Goal: Task Accomplishment & Management: Complete application form

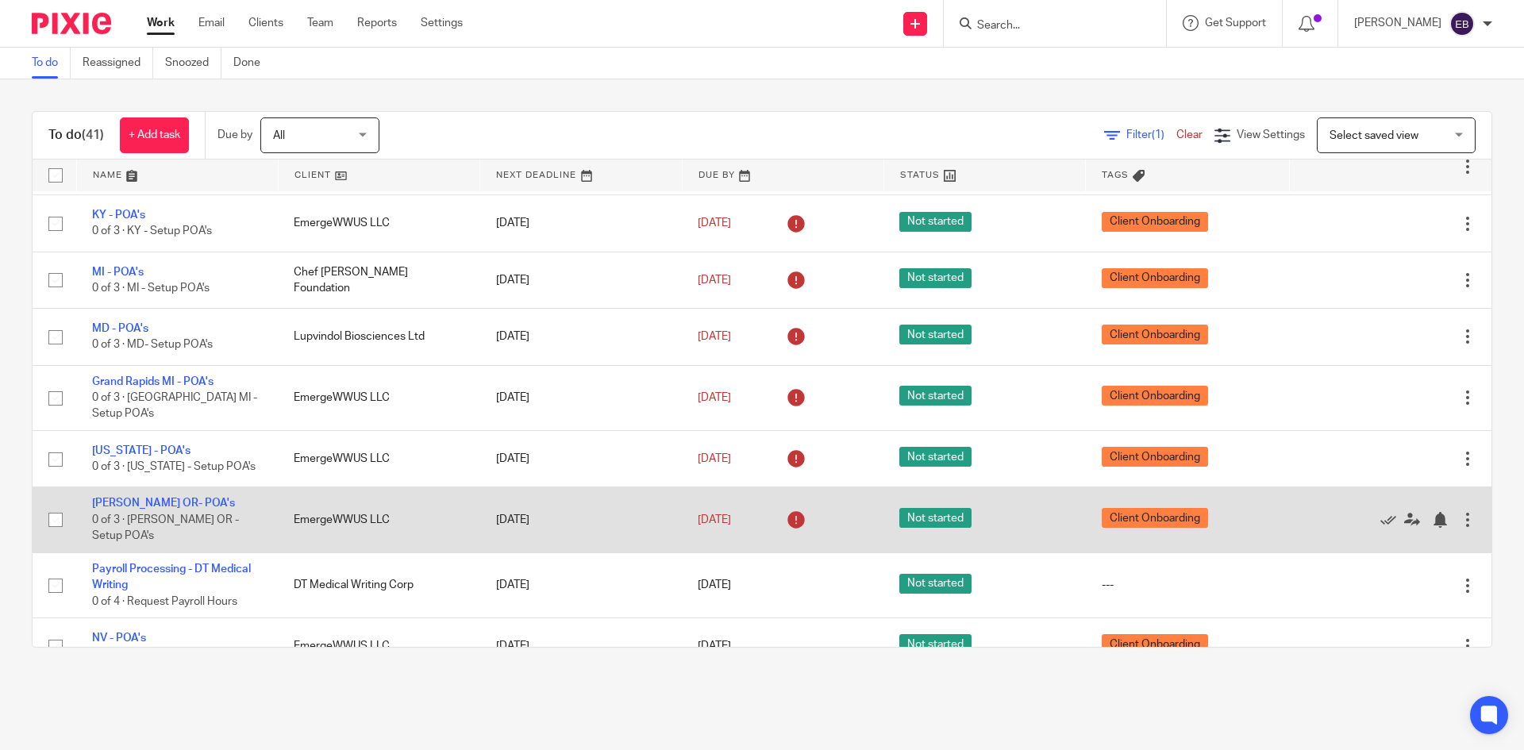
scroll to position [1965, 0]
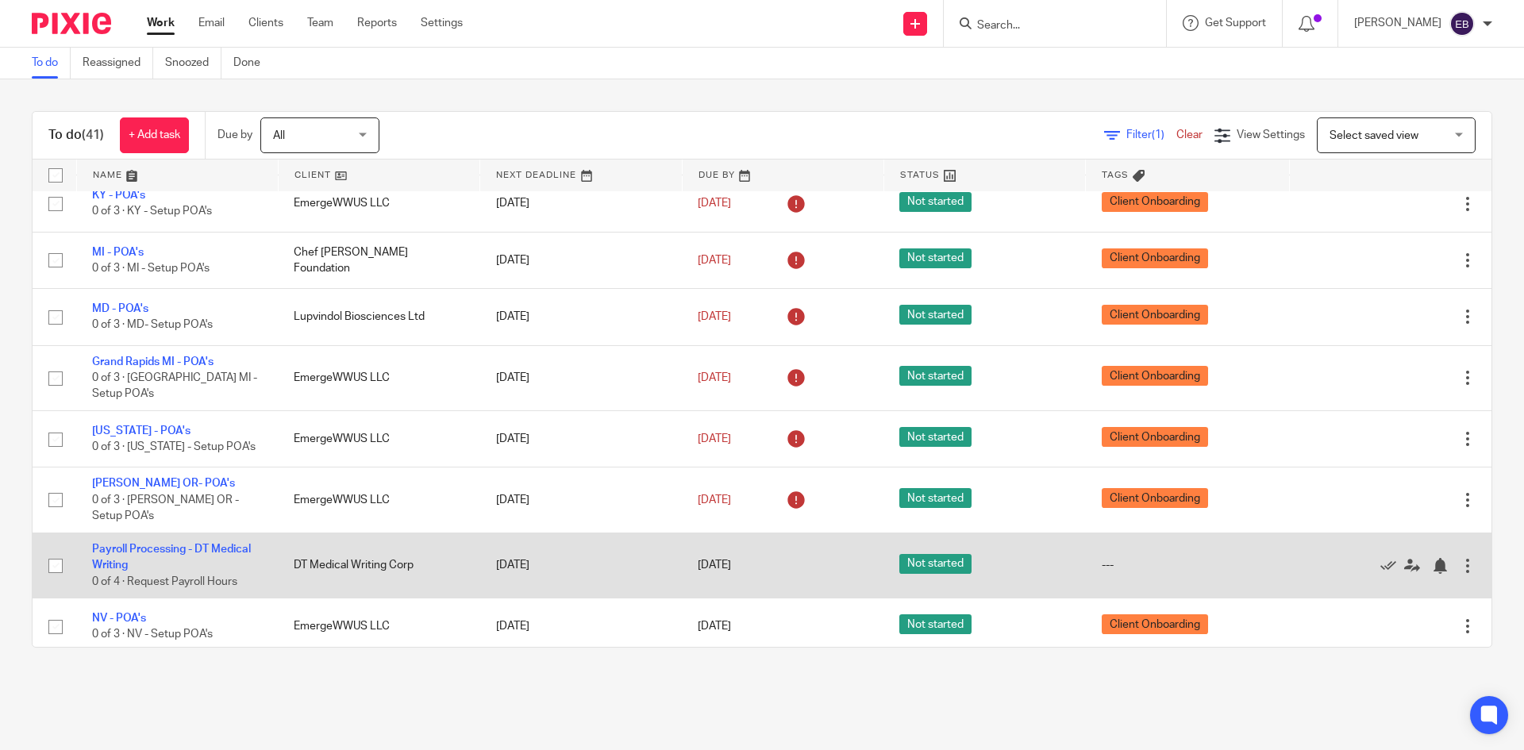
click at [1460, 561] on div at bounding box center [1468, 566] width 16 height 16
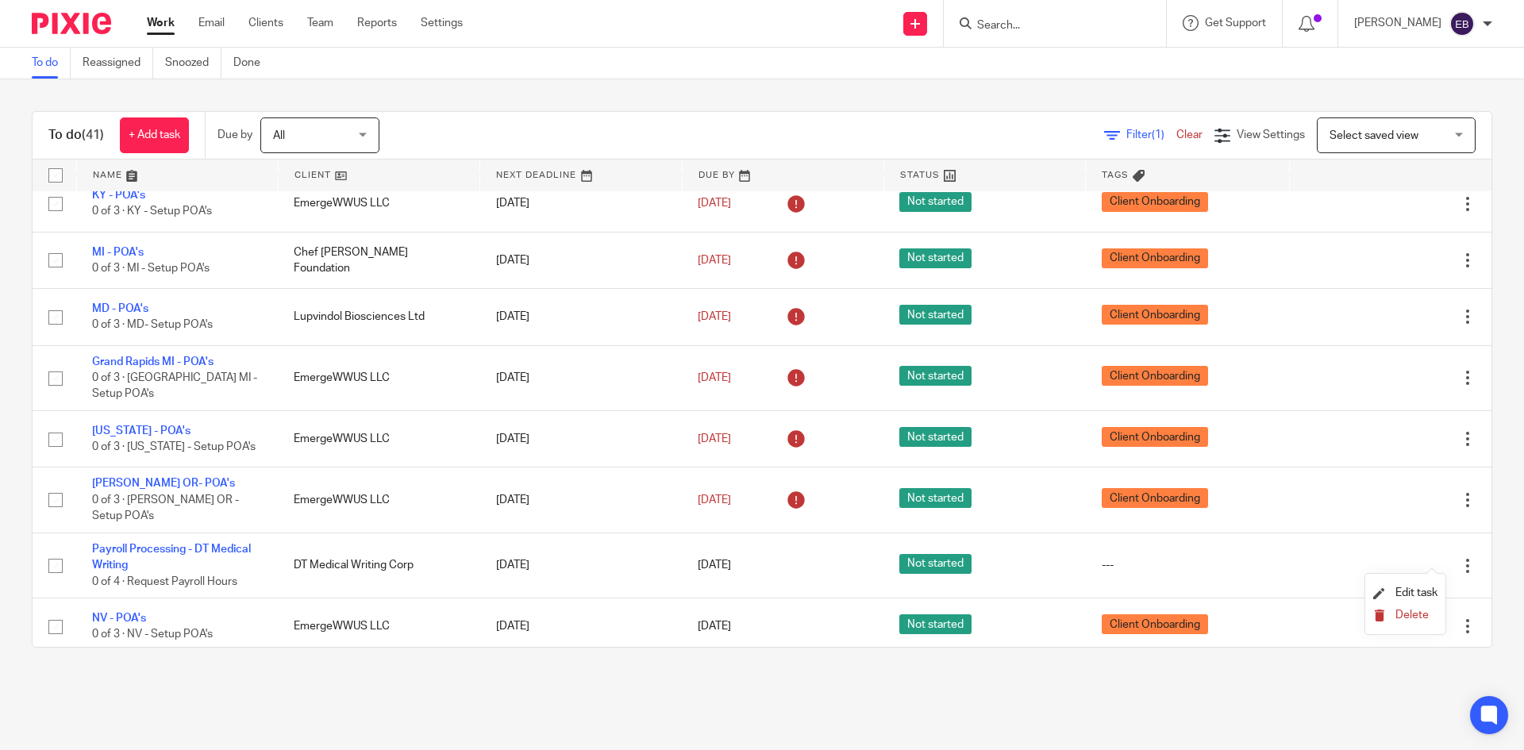
click at [1412, 617] on span "Delete" at bounding box center [1412, 615] width 33 height 11
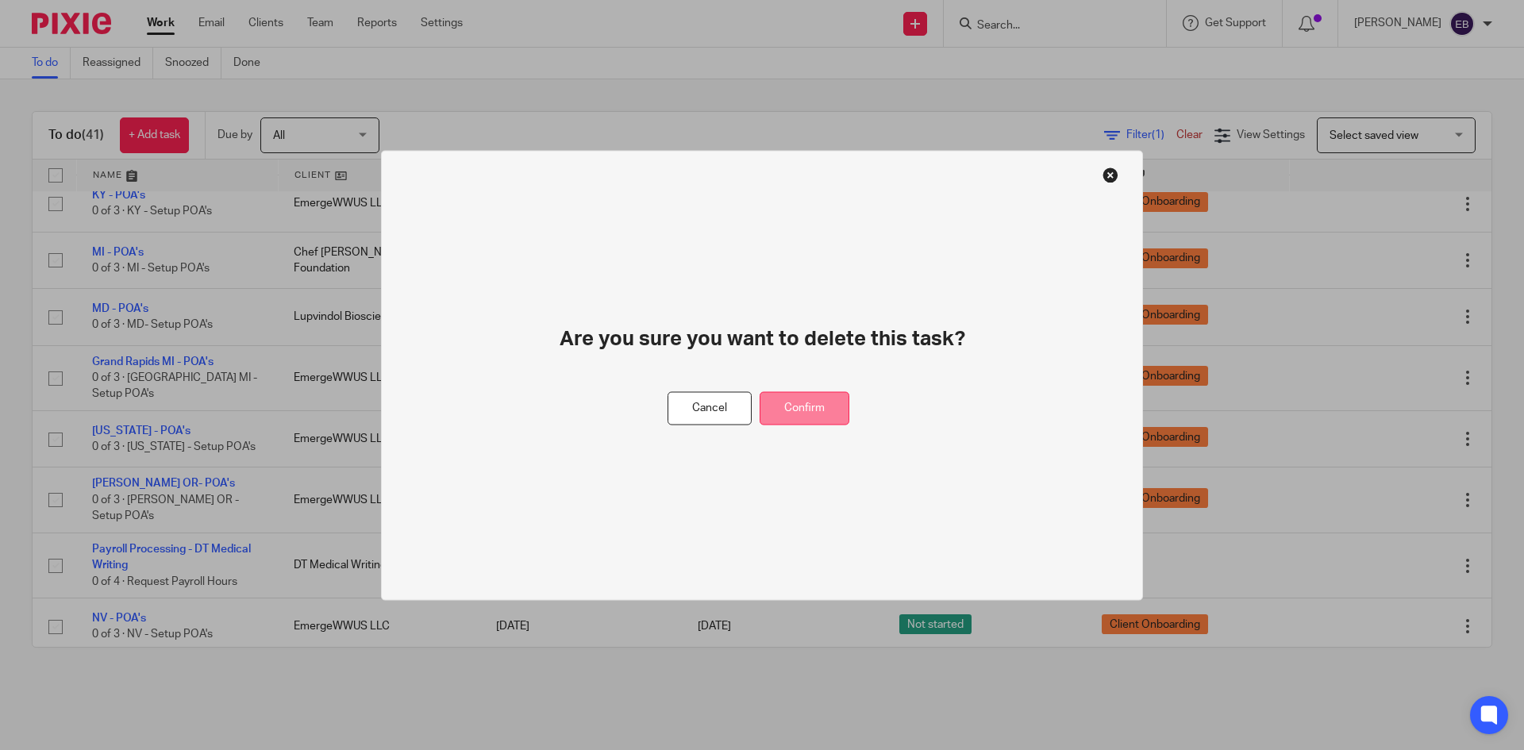
click at [815, 403] on button "Confirm" at bounding box center [805, 408] width 90 height 34
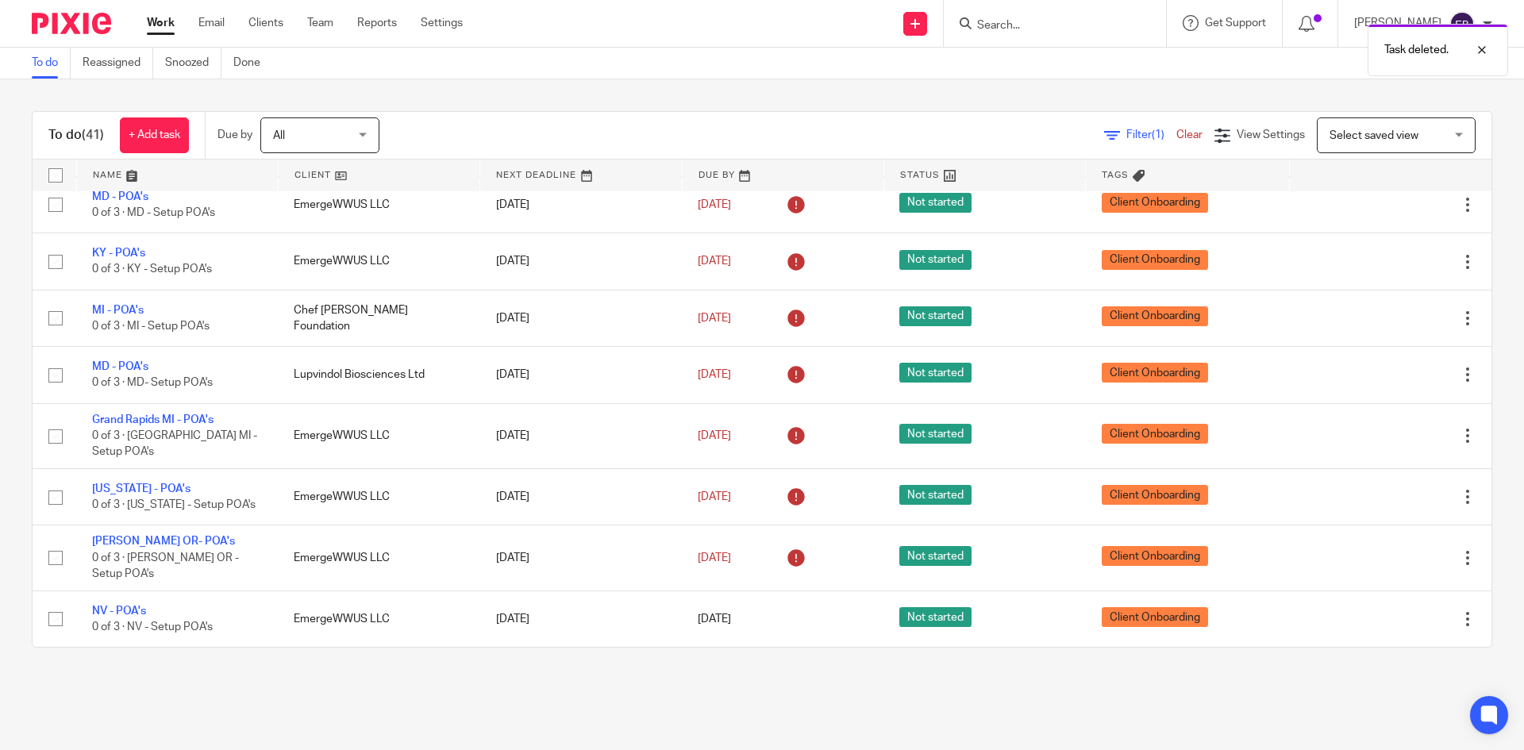
scroll to position [1900, 0]
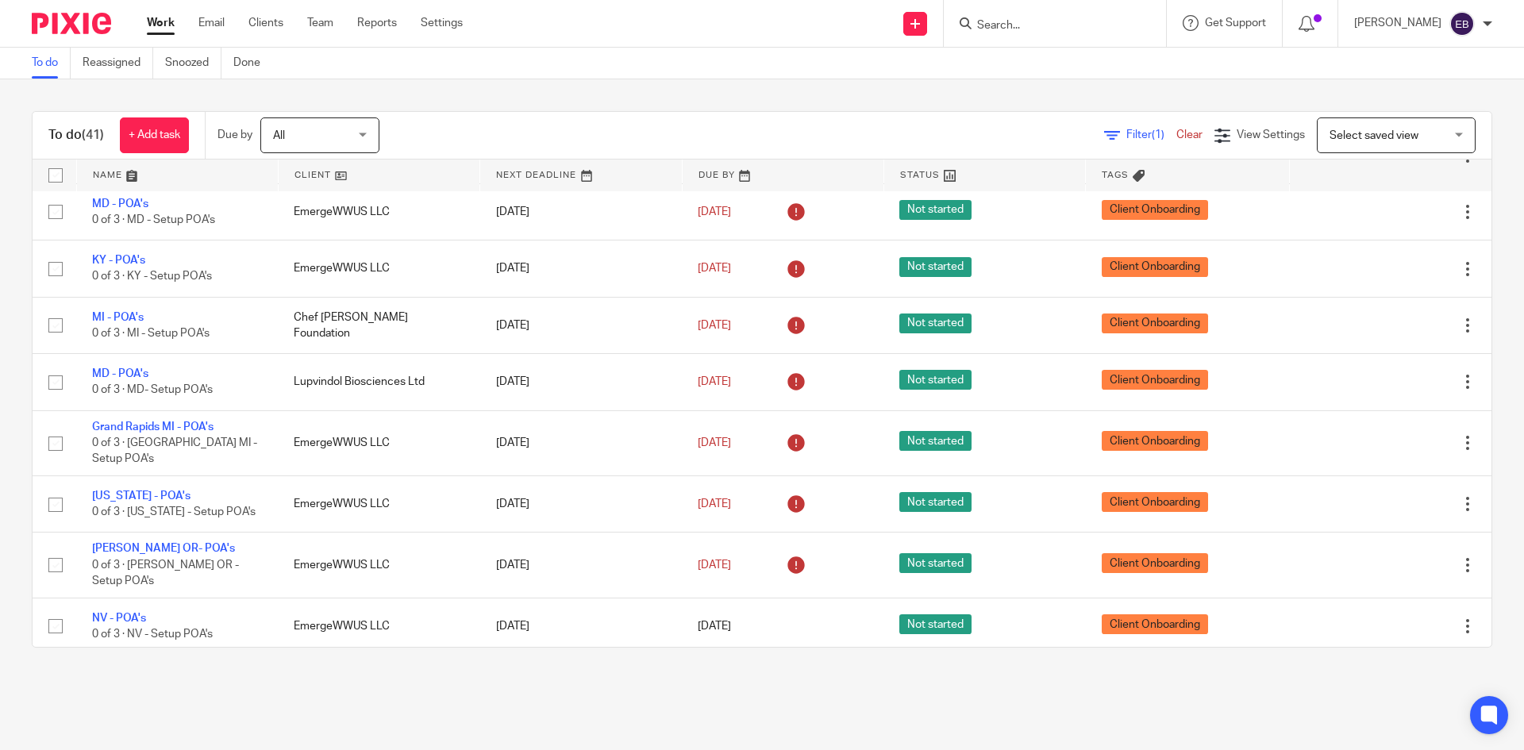
click at [153, 21] on link "Work" at bounding box center [161, 23] width 28 height 16
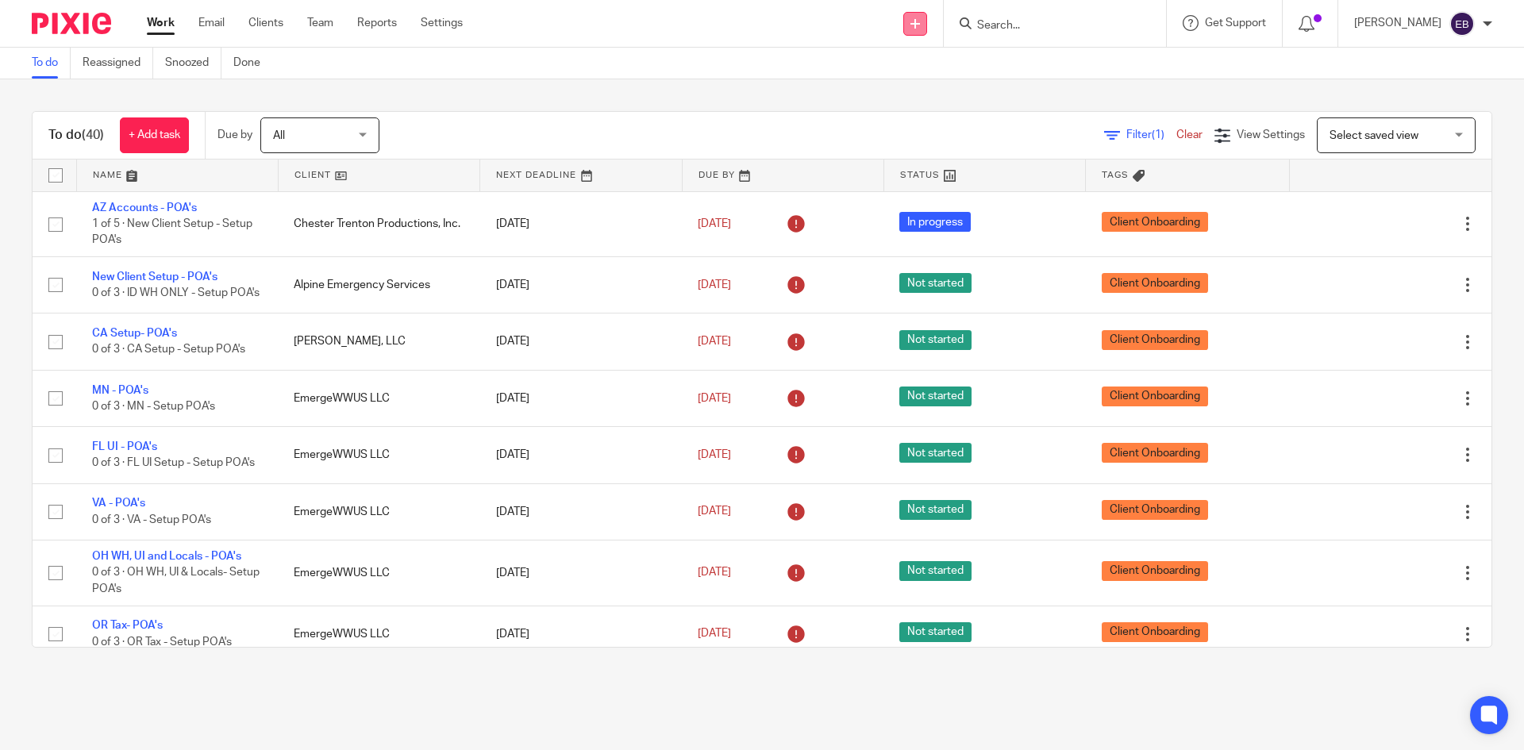
click at [920, 28] on icon at bounding box center [916, 24] width 10 height 10
click at [927, 124] on link "Add client" at bounding box center [947, 121] width 111 height 23
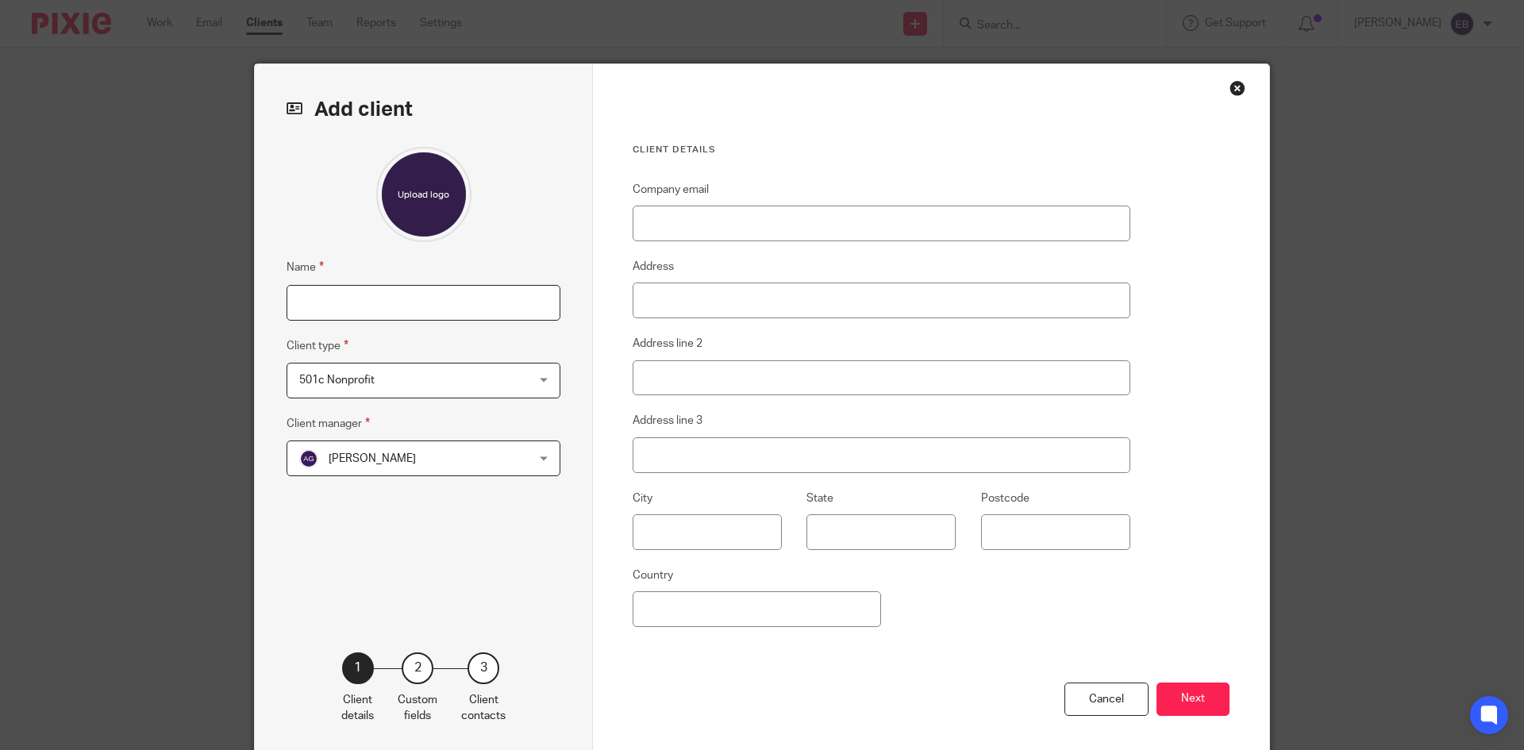
click at [341, 300] on input "Name" at bounding box center [424, 303] width 274 height 36
click at [727, 219] on input "Company email" at bounding box center [882, 224] width 498 height 36
click at [345, 300] on input "Name" at bounding box center [424, 303] width 274 height 36
paste input "Tarrant County Physician's Choice Homecare LLC"
type input "Tarrant County Physician's Choice Homecare LLC"
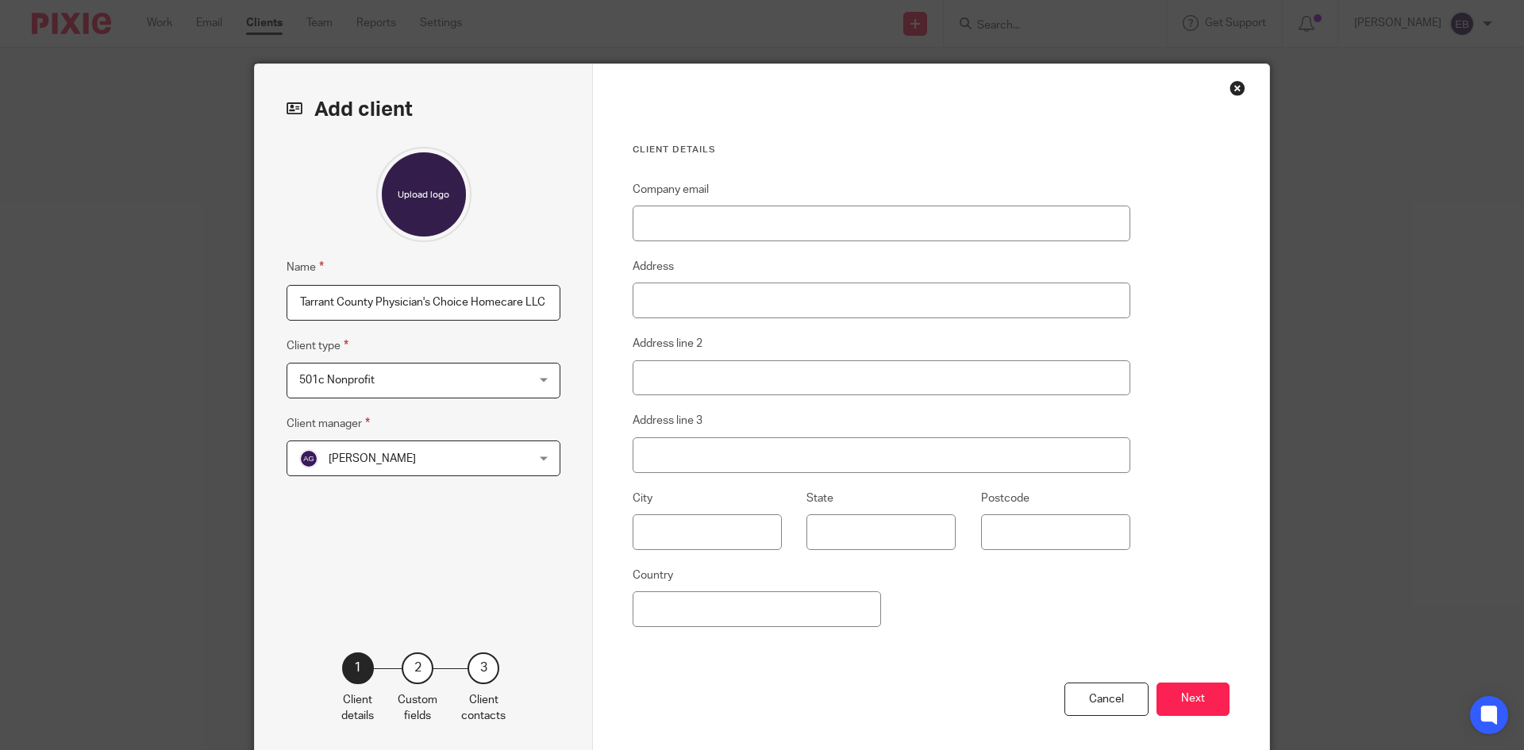
click at [540, 379] on div "501c Nonprofit 501c Nonprofit" at bounding box center [424, 381] width 274 height 36
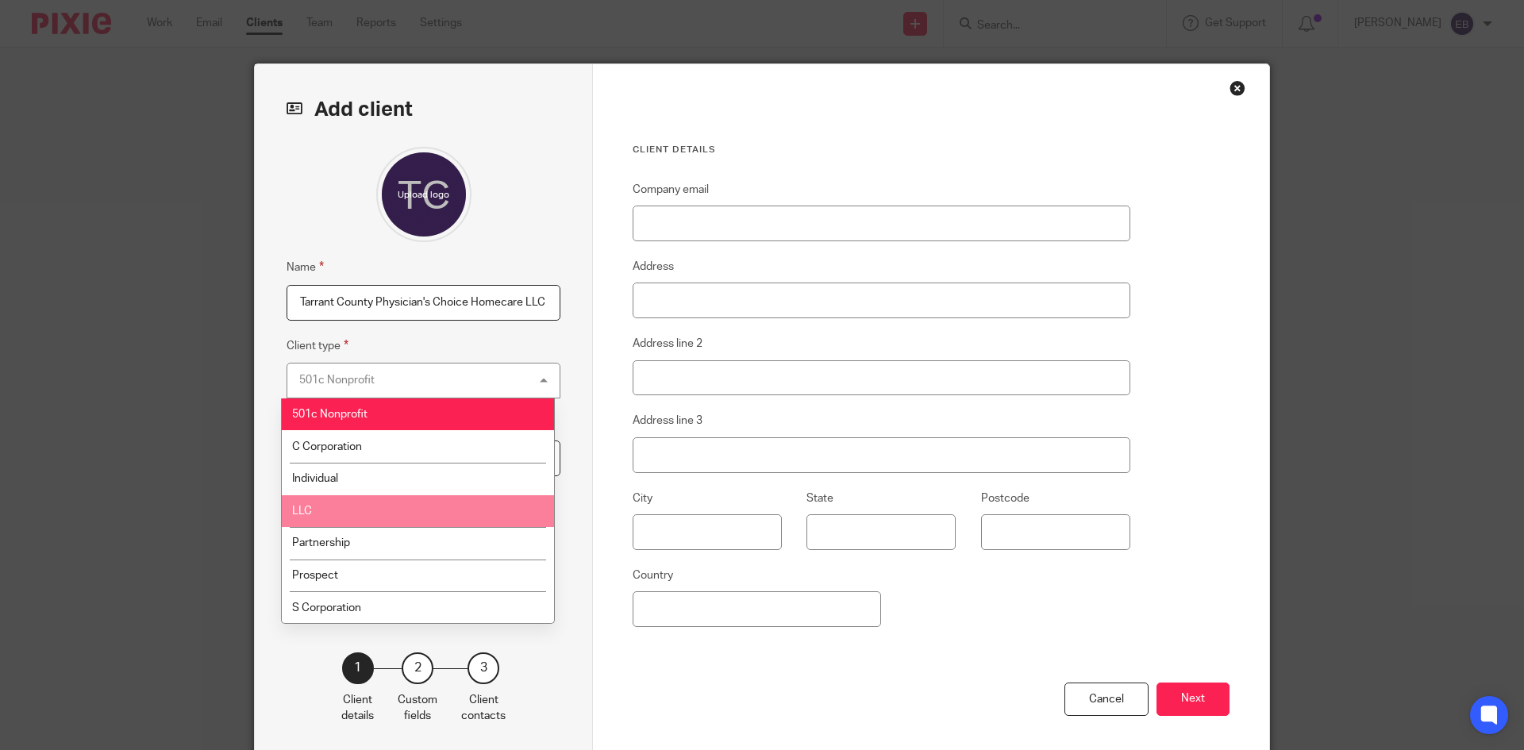
click at [373, 510] on li "LLC" at bounding box center [418, 511] width 272 height 33
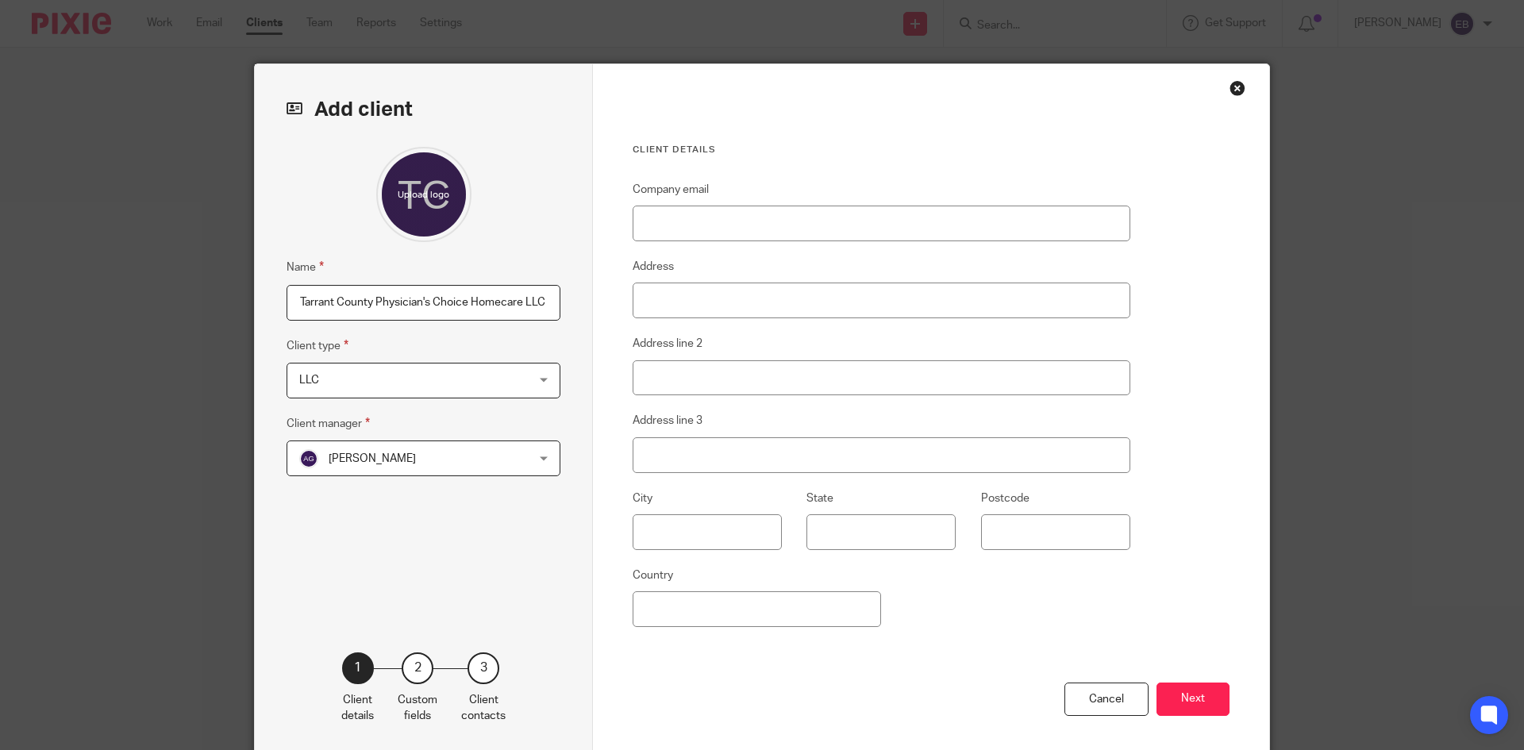
click at [557, 454] on div "Add client Name Tarrant County Physician's Choice Homecare LLC Client type LLC …" at bounding box center [424, 410] width 338 height 692
click at [542, 458] on div "Amber Gassman Amber Gassman" at bounding box center [424, 459] width 274 height 36
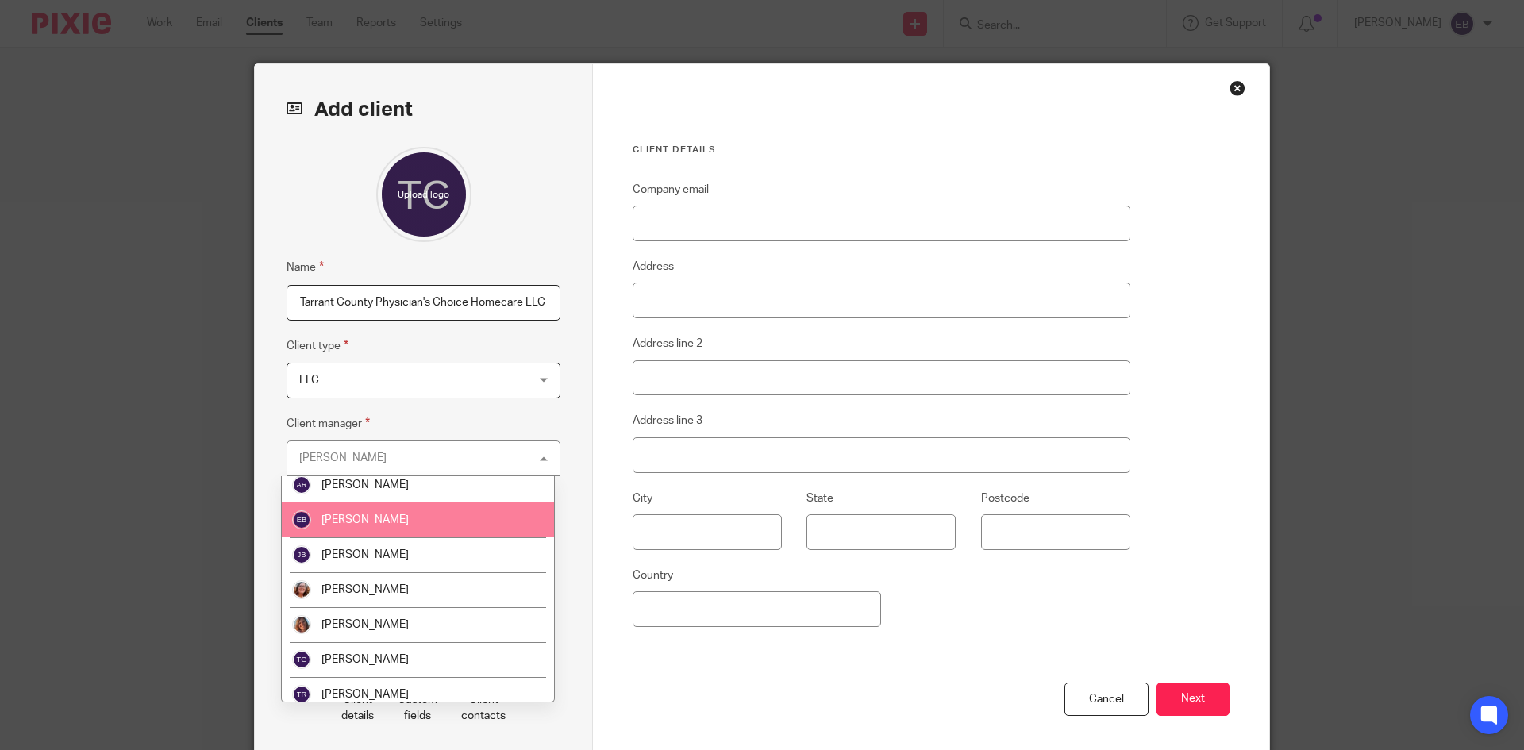
scroll to position [79, 0]
click at [363, 526] on li "Julie Bavouset" at bounding box center [418, 519] width 272 height 35
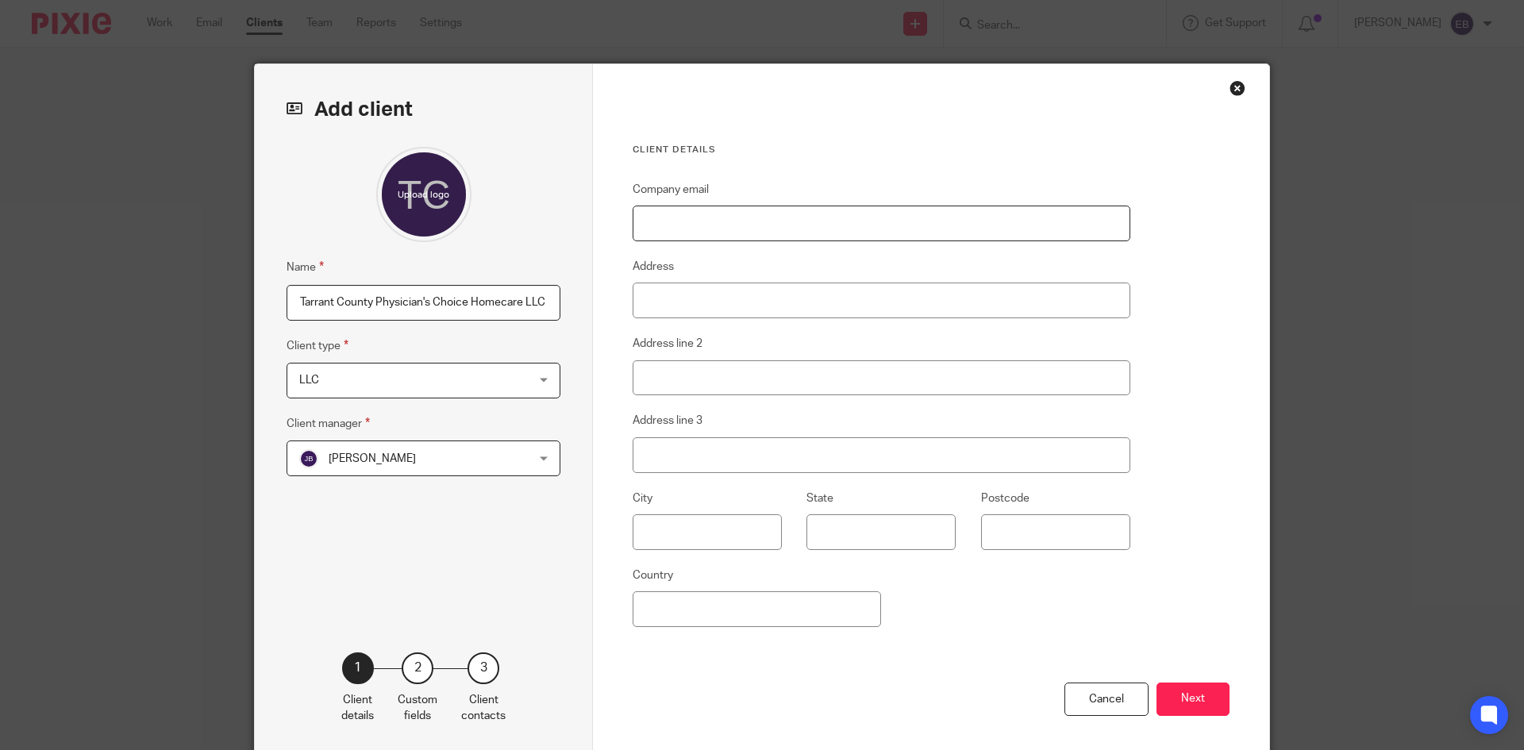
click at [703, 213] on input "Company email" at bounding box center [882, 224] width 498 height 36
paste input "delauntec@sbcglobal.net"
type input "delauntec@sbcglobal.net"
drag, startPoint x: 707, startPoint y: 302, endPoint x: 699, endPoint y: 305, distance: 8.3
click at [702, 305] on input "Address" at bounding box center [882, 301] width 498 height 36
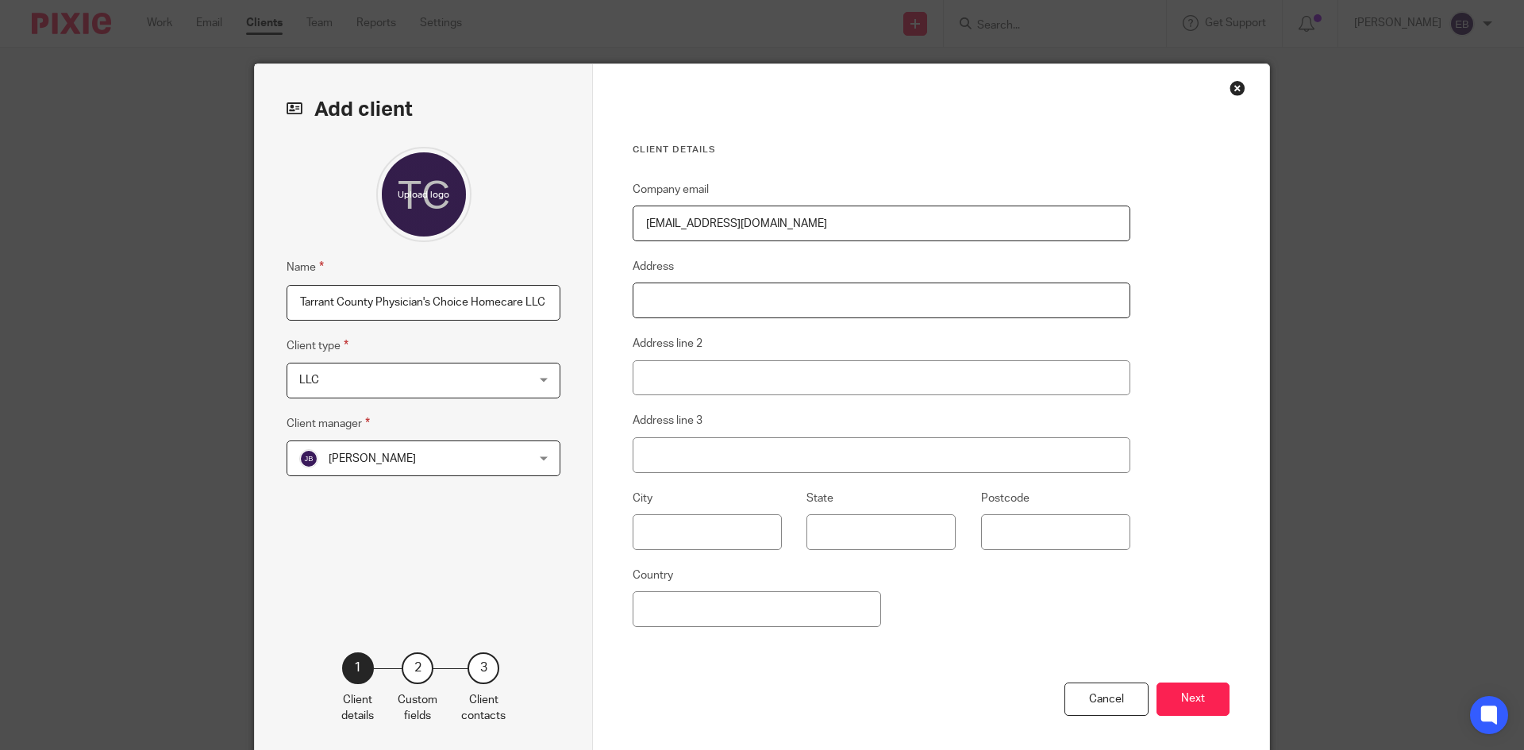
click at [754, 295] on input "Address" at bounding box center [882, 301] width 498 height 36
paste input "200 E. Main St"
type input "200 E. Main St"
drag, startPoint x: 661, startPoint y: 529, endPoint x: 634, endPoint y: 510, distance: 33.7
click at [661, 530] on input "text" at bounding box center [707, 532] width 149 height 36
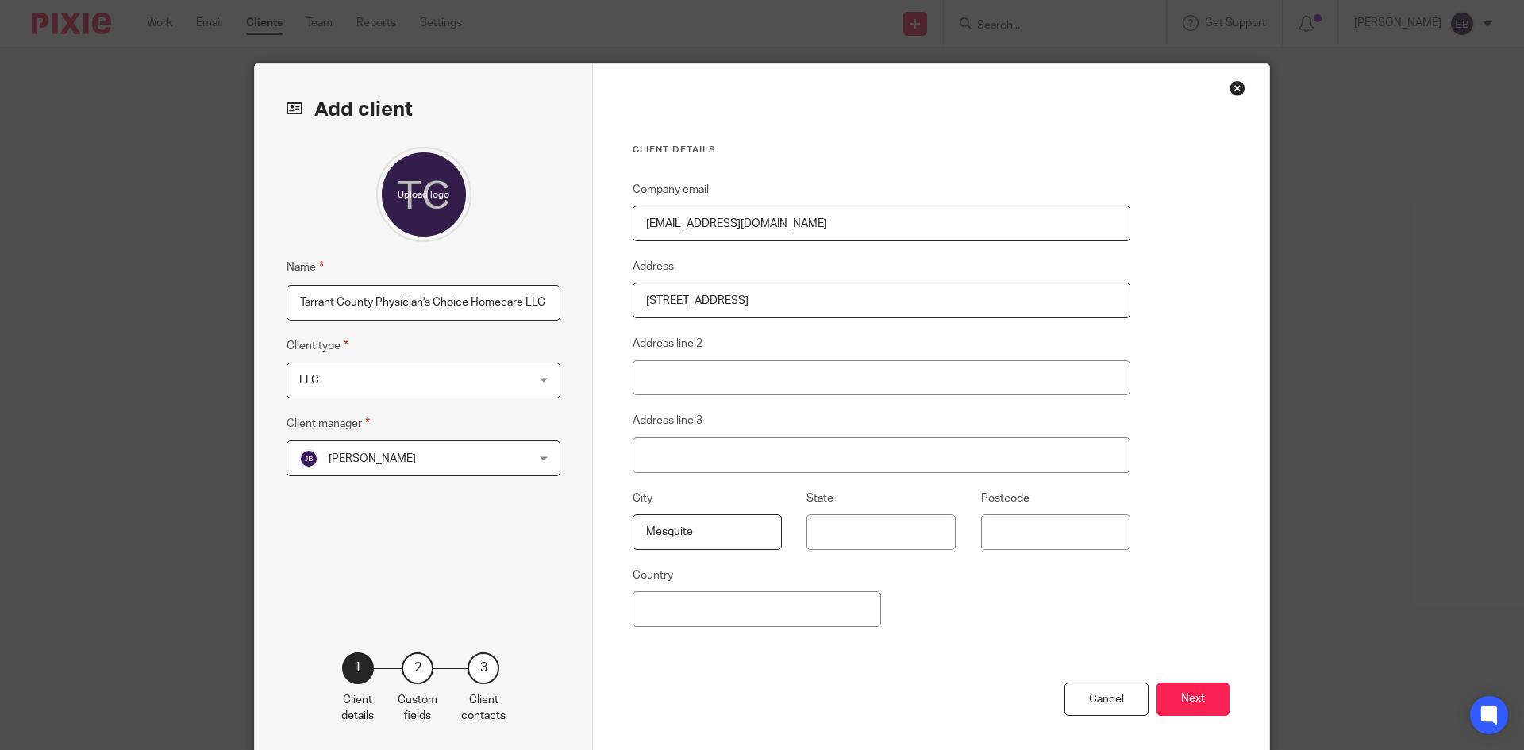
type input "Mesquite"
type input "Texas"
type input "75149"
click at [678, 618] on input "Country" at bounding box center [757, 609] width 248 height 36
type input "United States"
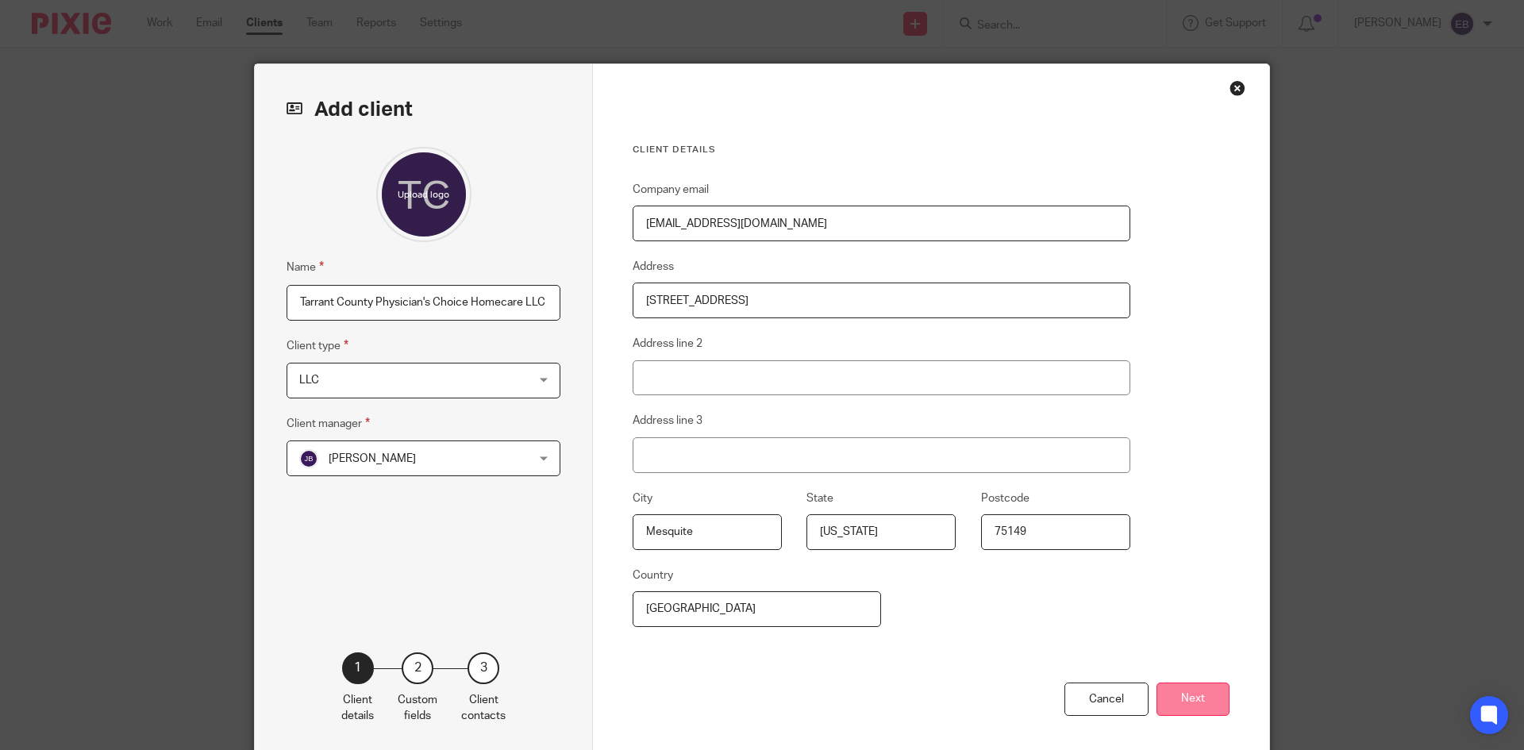
drag, startPoint x: 1188, startPoint y: 704, endPoint x: 1183, endPoint y: 696, distance: 9.3
click at [1186, 704] on button "Next" at bounding box center [1193, 700] width 73 height 34
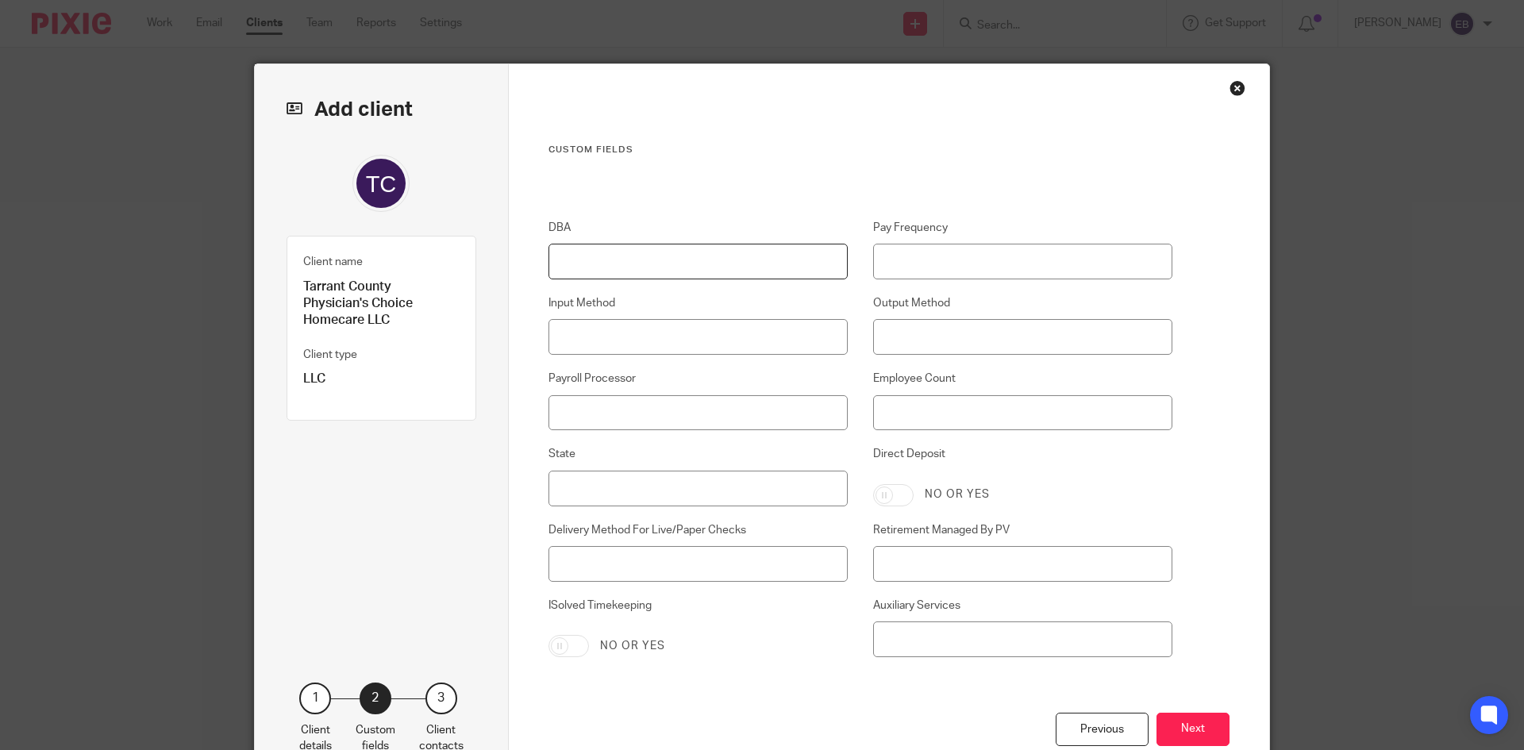
click at [646, 268] on input "DBA" at bounding box center [699, 262] width 300 height 36
paste input "Above & Beyond Home Health and Rehab"
type input "Above & Beyond Home Health and Rehab"
click at [911, 261] on input "Pay Frequency" at bounding box center [1023, 262] width 300 height 36
type input "Bi-Weekly"
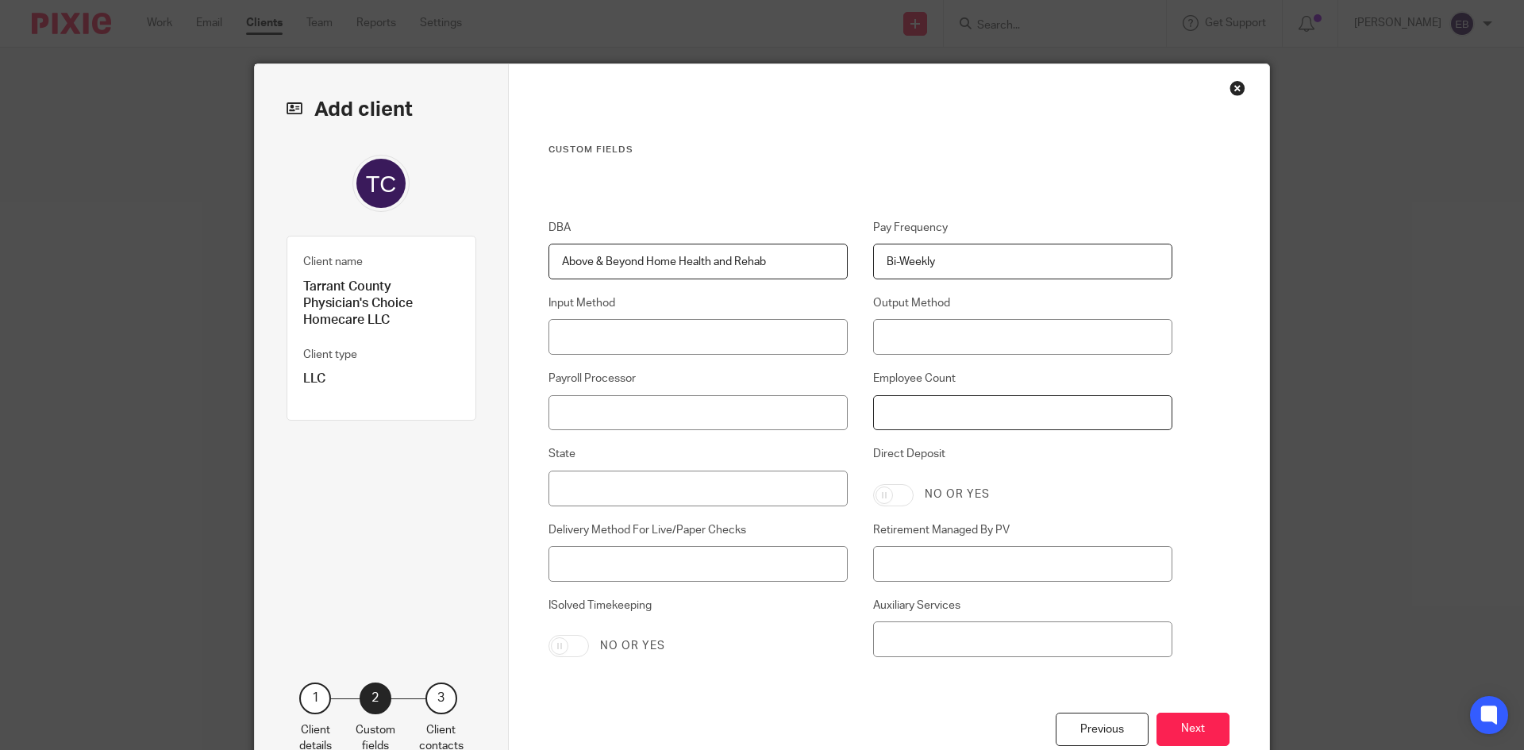
drag, startPoint x: 932, startPoint y: 414, endPoint x: 922, endPoint y: 384, distance: 31.1
click at [931, 414] on input "Employee Count" at bounding box center [1023, 413] width 300 height 36
type input "9"
click at [647, 414] on input "Payroll Processor" at bounding box center [699, 413] width 300 height 36
click at [619, 407] on input "Payroll Processor" at bounding box center [699, 413] width 300 height 36
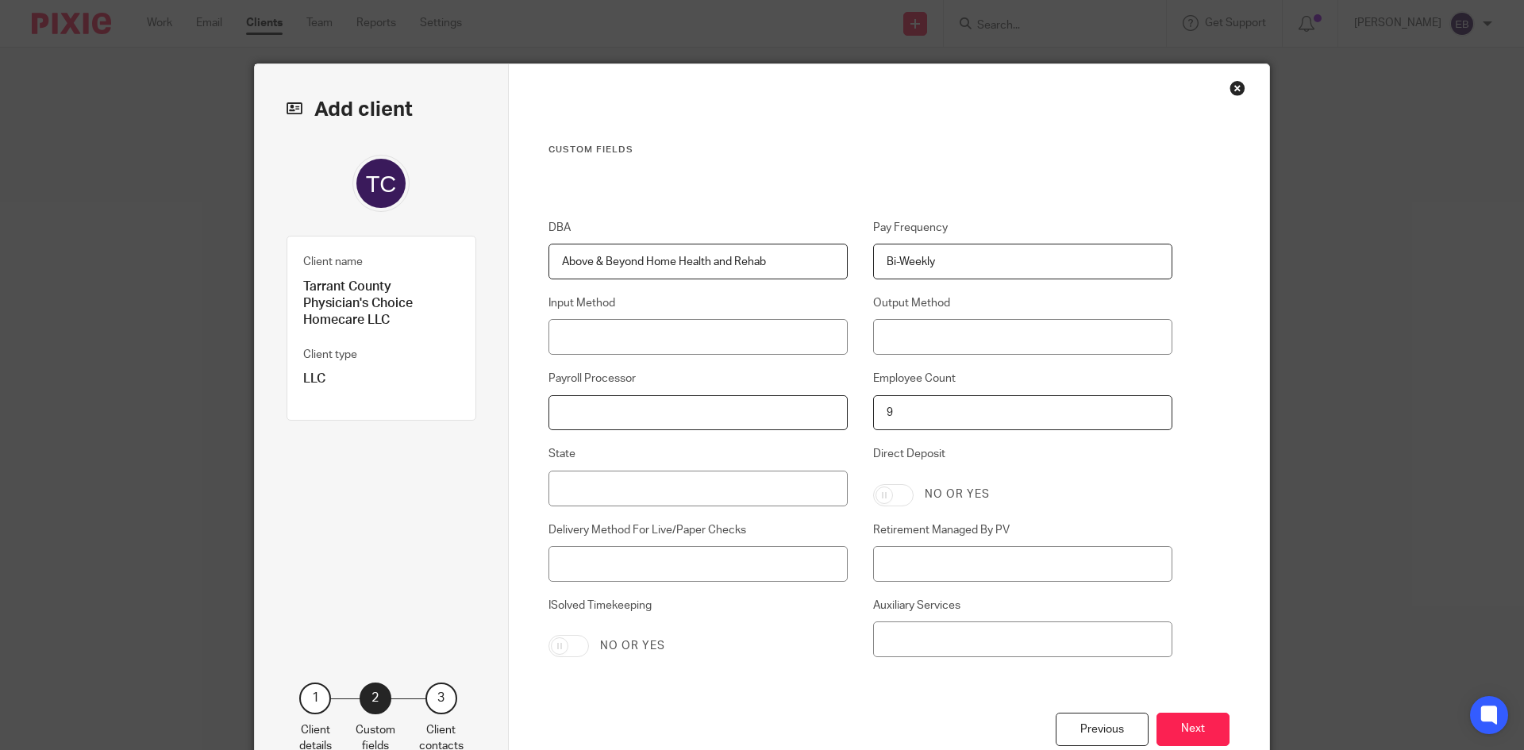
paste input "Julie Bavouset"
type input "Julie Bavouset"
click at [705, 495] on input "State" at bounding box center [699, 489] width 300 height 36
type input "TX"
click at [1205, 731] on button "Next" at bounding box center [1193, 730] width 73 height 34
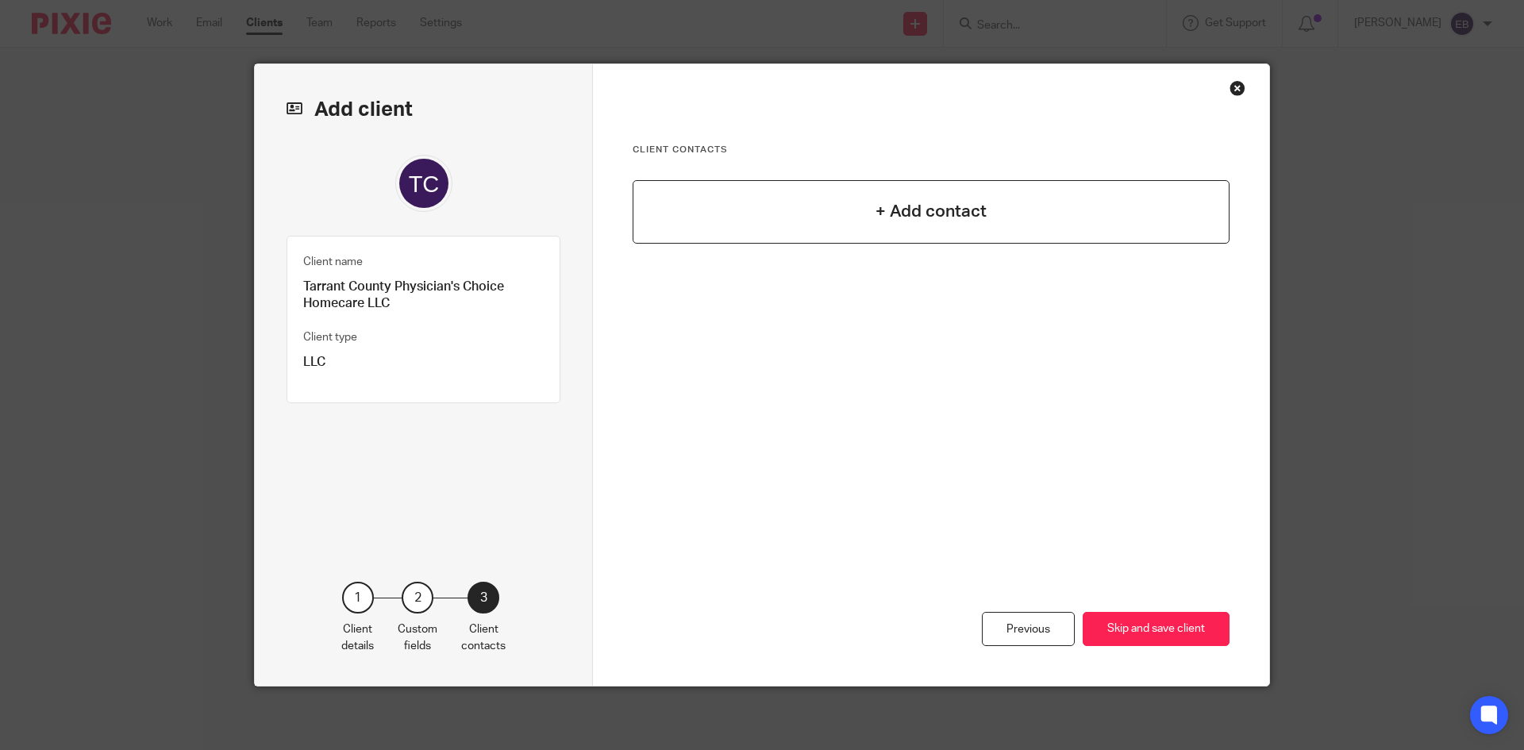
click at [915, 196] on div "+ Add contact" at bounding box center [931, 212] width 597 height 64
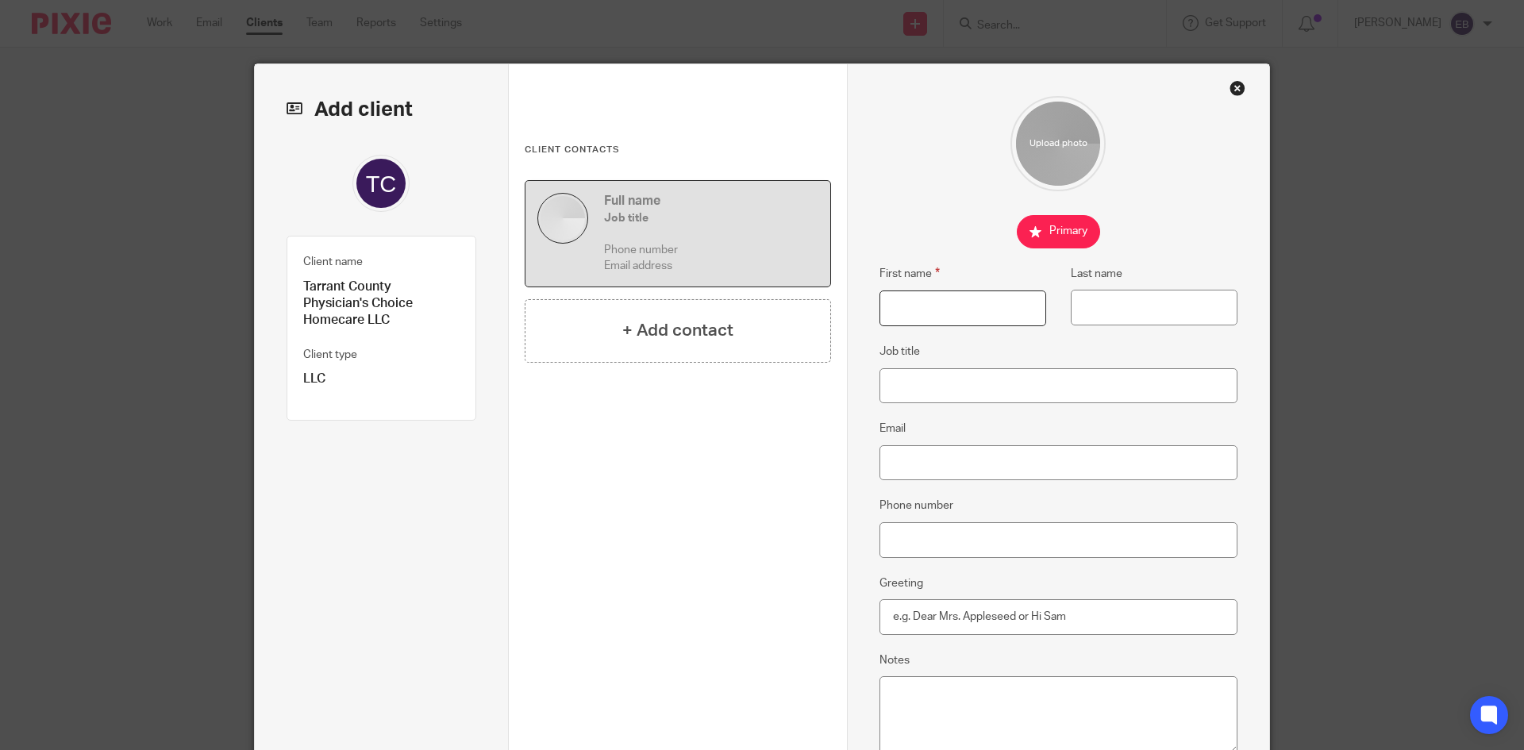
click at [952, 295] on input "First name" at bounding box center [963, 309] width 167 height 36
paste input "DeLaunte"
type input "DeLaunte"
click at [1150, 311] on input "Last name" at bounding box center [1154, 308] width 167 height 36
paste input "Crawford"
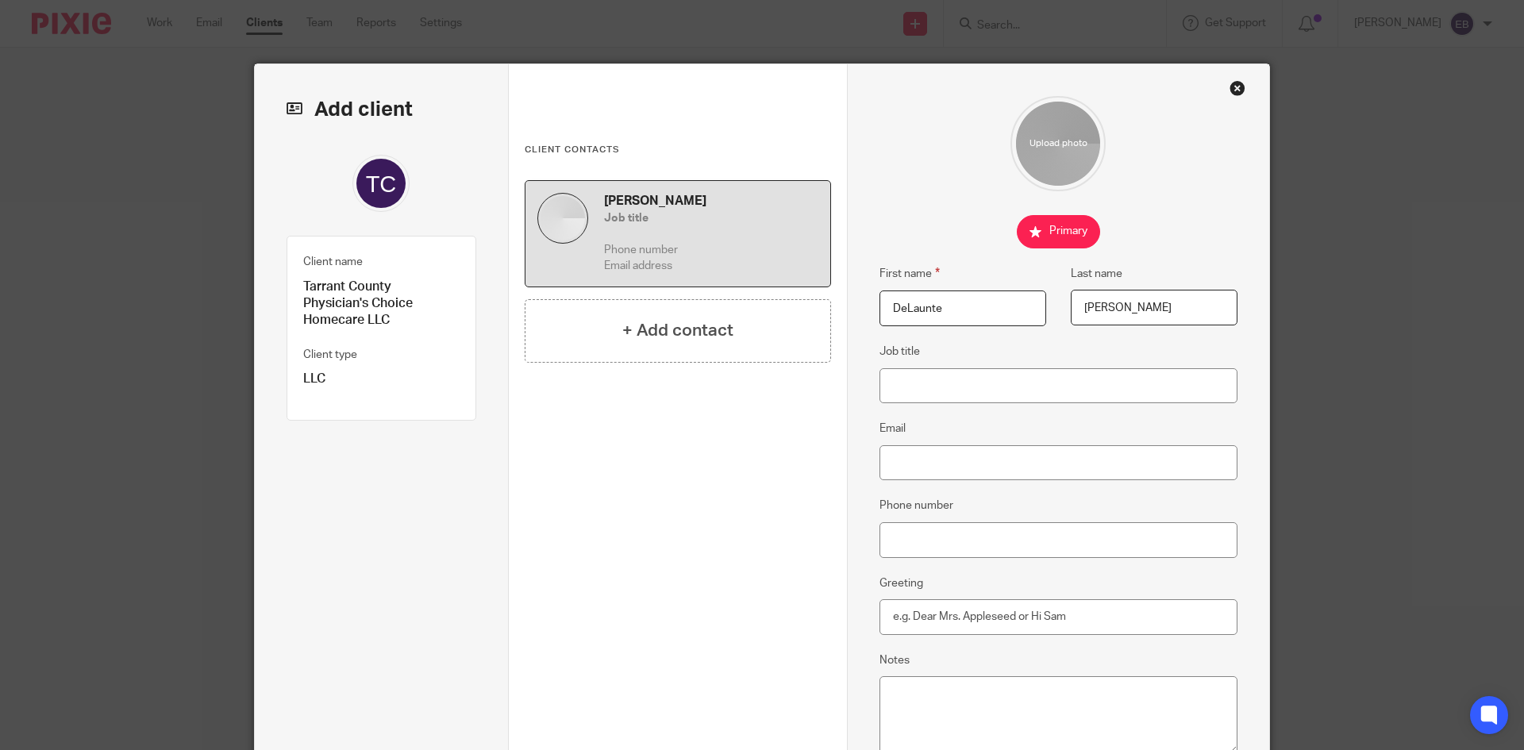
type input "Crawford"
drag, startPoint x: 1034, startPoint y: 388, endPoint x: 945, endPoint y: 289, distance: 133.8
click at [1034, 387] on input "Job title" at bounding box center [1059, 386] width 359 height 36
type input "Owner"
click at [973, 460] on input "Email" at bounding box center [1059, 463] width 359 height 36
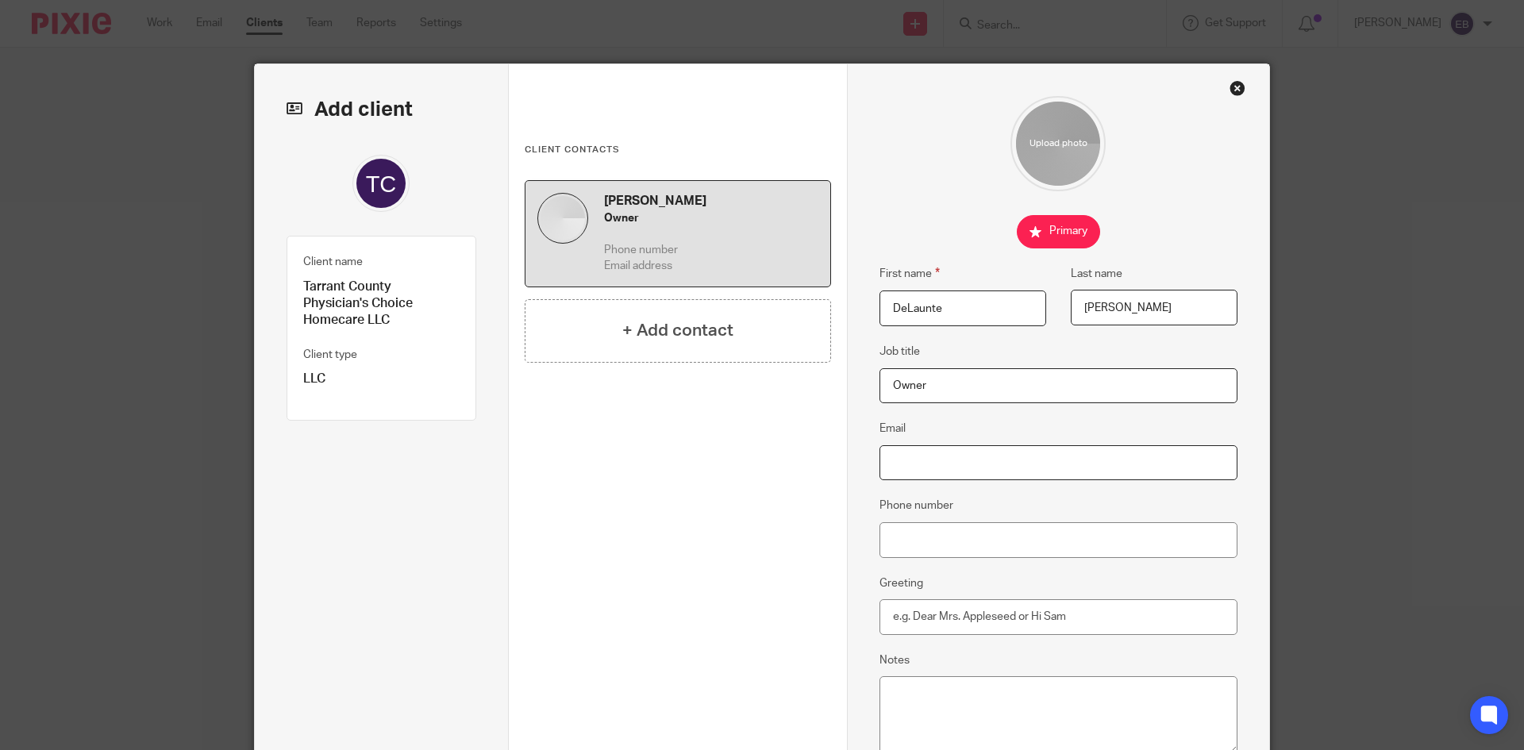
paste input "delauntec@sbcglobal.net"
type input "delauntec@sbcglobal.net"
click at [945, 543] on input "Phone number" at bounding box center [1059, 540] width 359 height 36
paste input "866-406-2273"
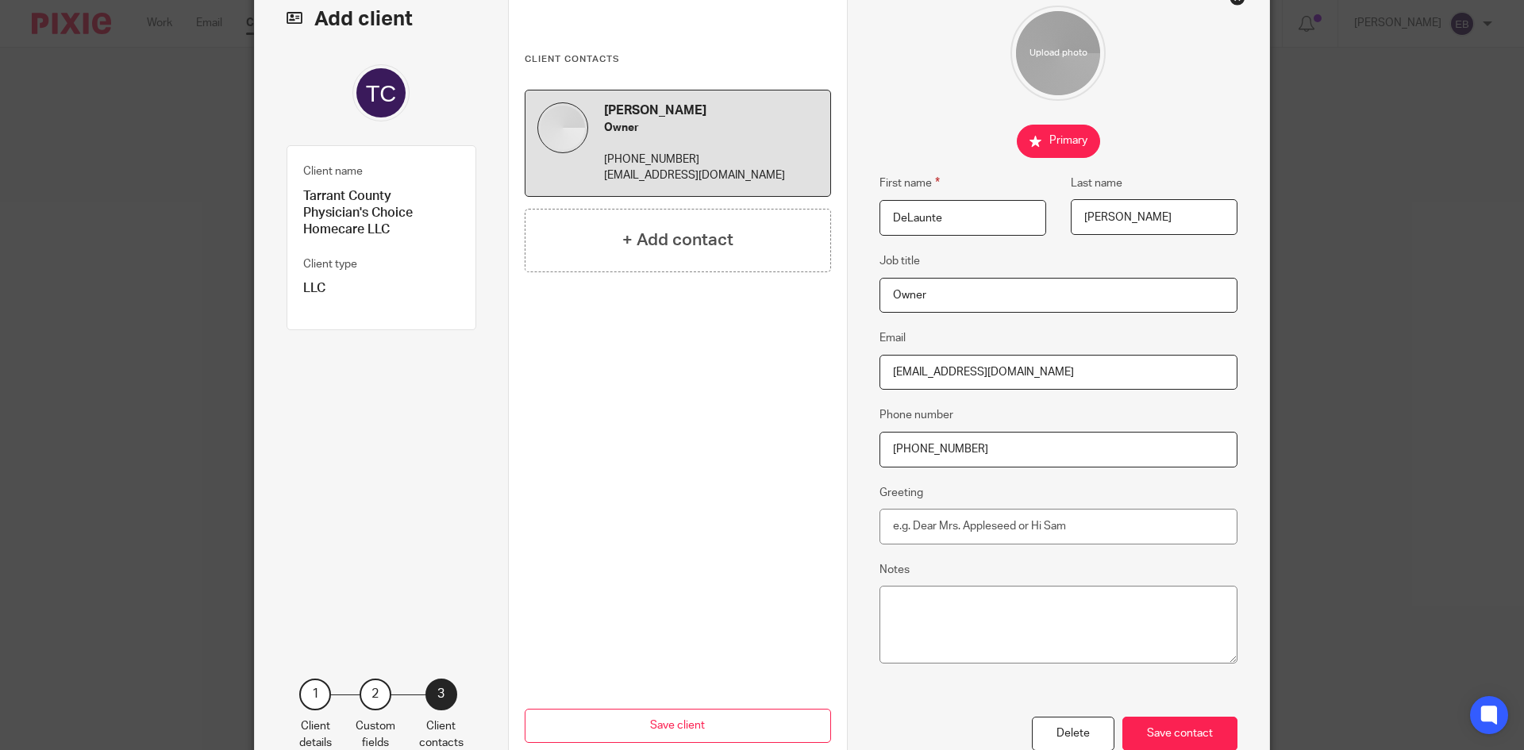
scroll to position [187, 0]
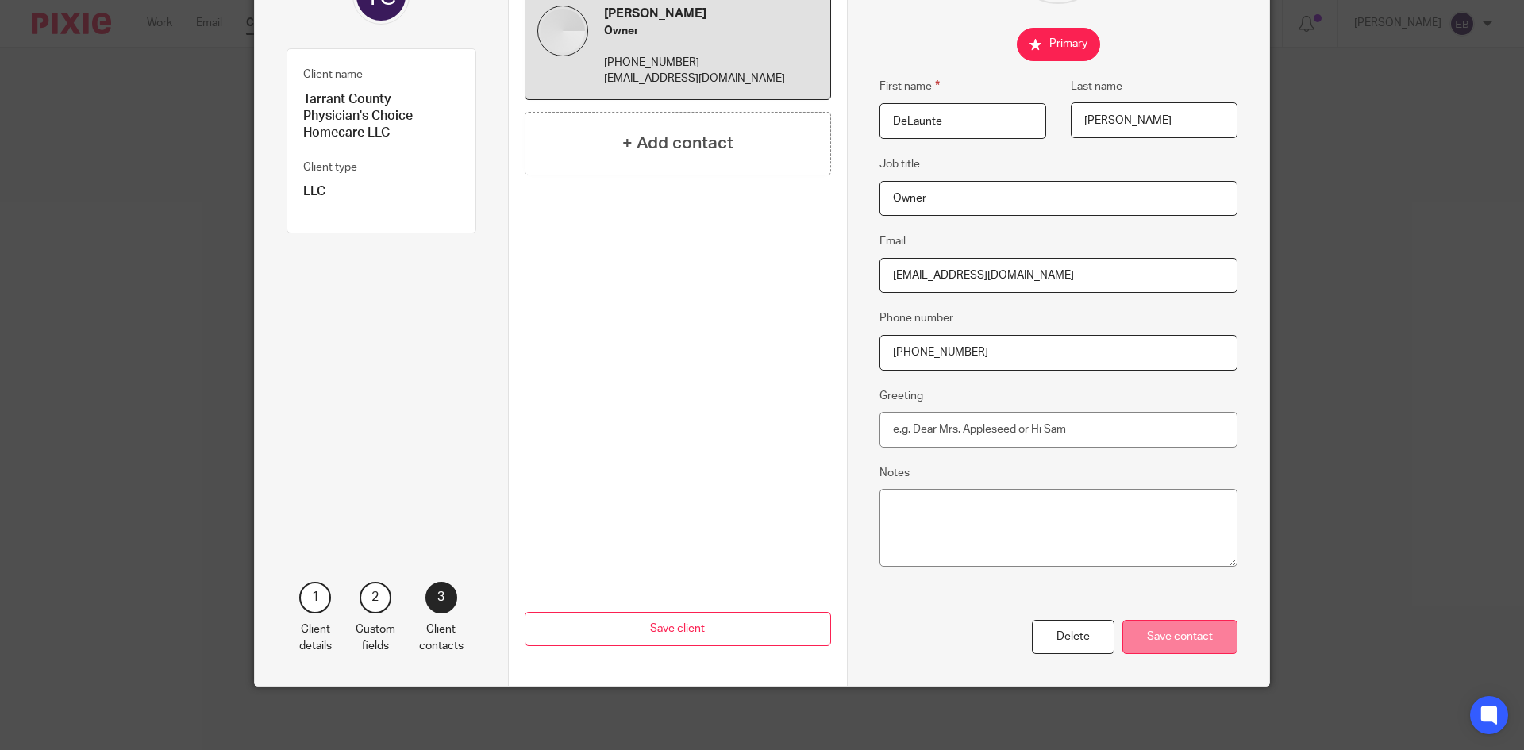
type input "866-406-2273"
click at [1157, 641] on div "Save contact" at bounding box center [1180, 637] width 115 height 34
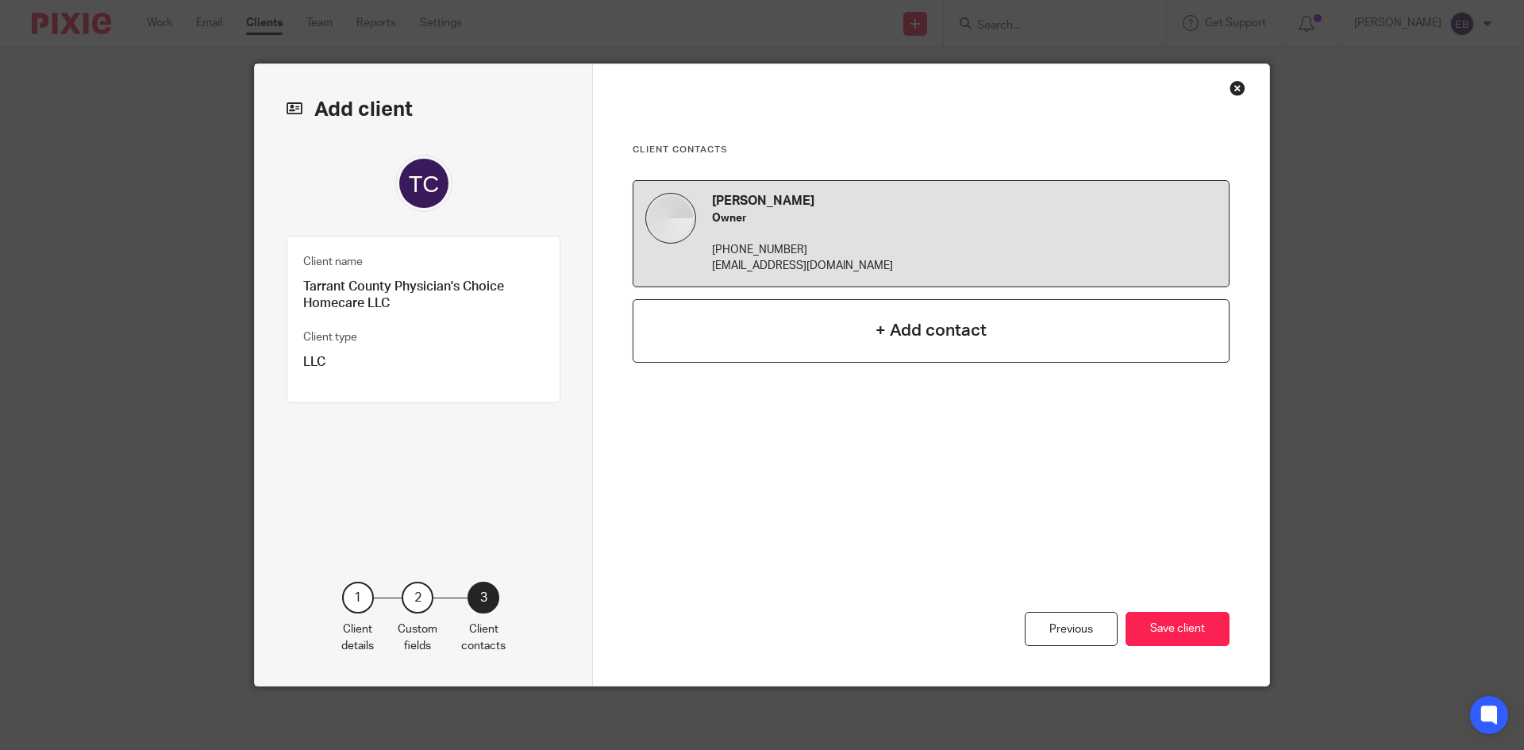
click at [936, 333] on h4 "+ Add contact" at bounding box center [931, 330] width 111 height 25
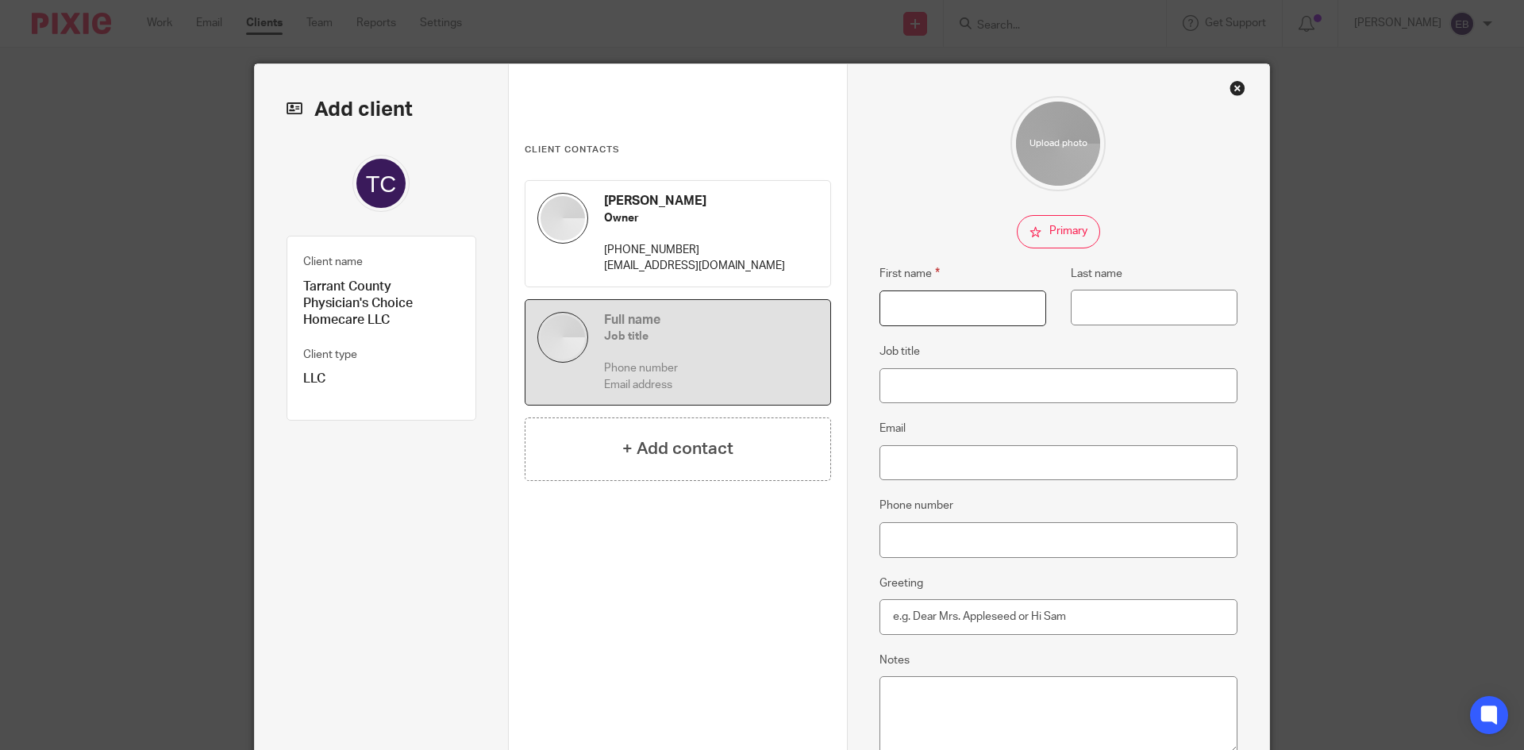
click at [938, 302] on input "First name" at bounding box center [963, 309] width 167 height 36
paste input "Name DeLaunte Crawford Lauren"
drag, startPoint x: 881, startPoint y: 309, endPoint x: 1142, endPoint y: 290, distance: 261.9
click at [1142, 290] on div "First name Name DeLaunte Crawford Lauren Last name" at bounding box center [1045, 303] width 383 height 78
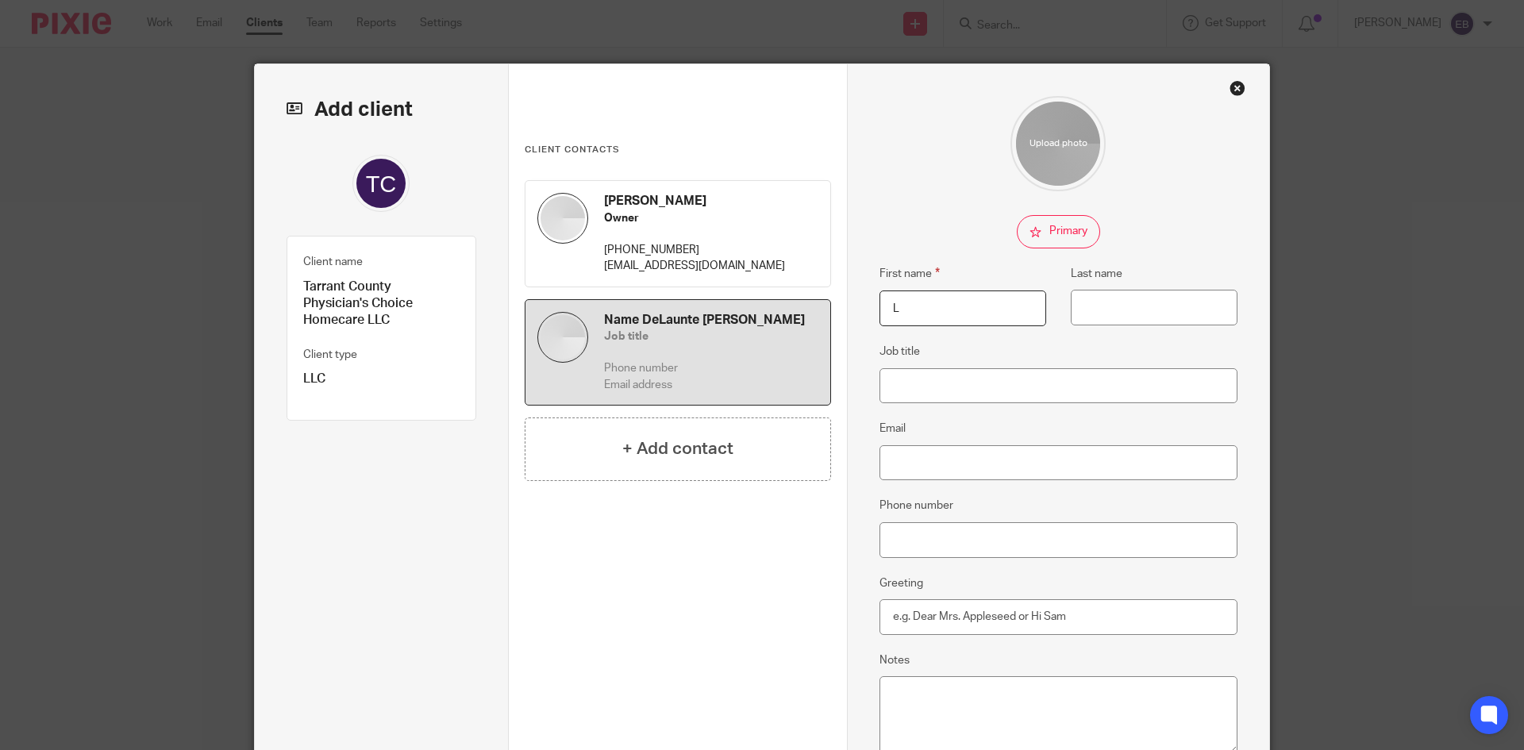
scroll to position [0, 0]
type input "Lauren"
type input "Mahaney"
click at [976, 457] on input "Email" at bounding box center [1059, 463] width 359 height 36
paste input "lmahaney@beyondfaithhospice.com"
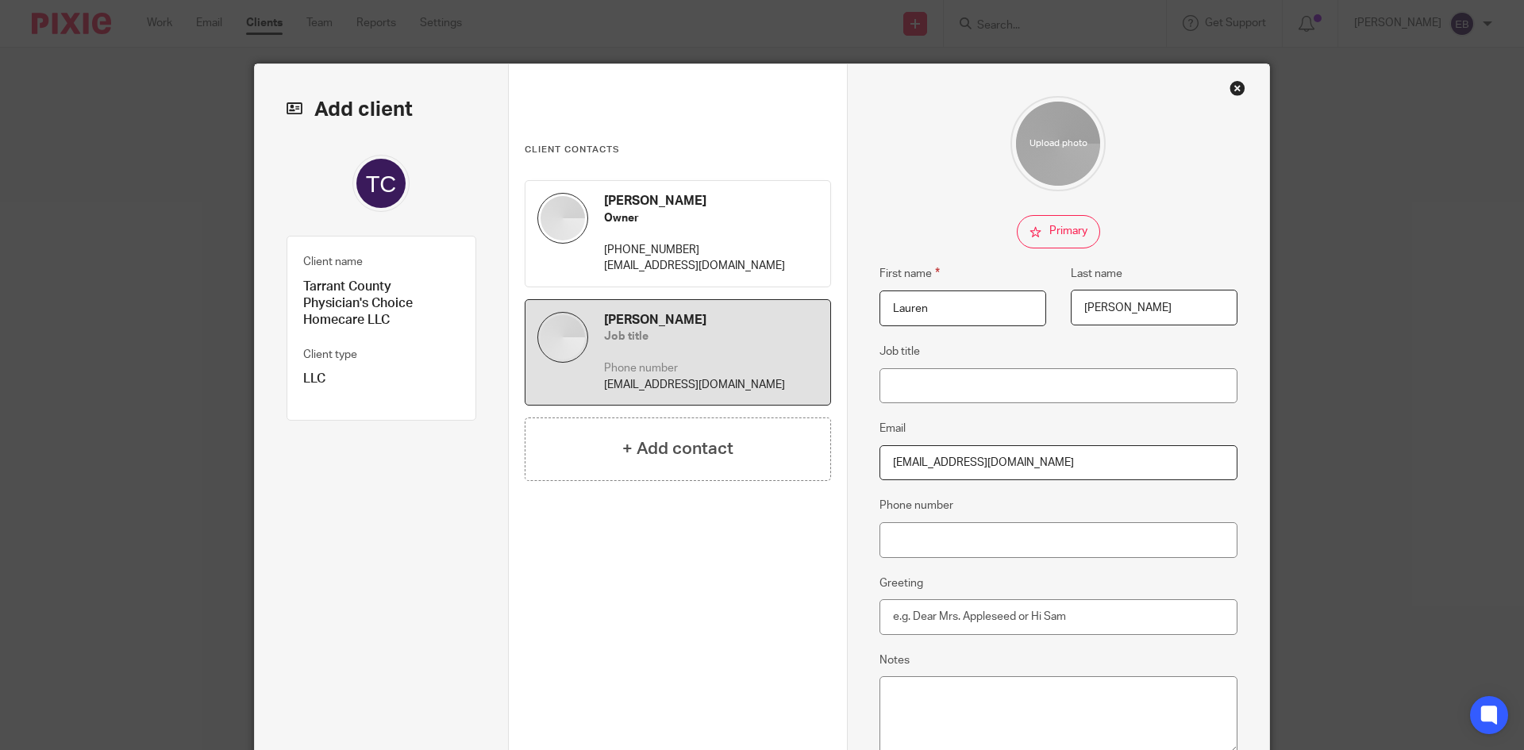
type input "lmahaney@beyondfaithhospice.com"
click at [1025, 549] on html "Work Email Clients Team Reports Settings Work Email Clients Team Reports Settin…" at bounding box center [762, 375] width 1524 height 750
paste input "972-977-7929"
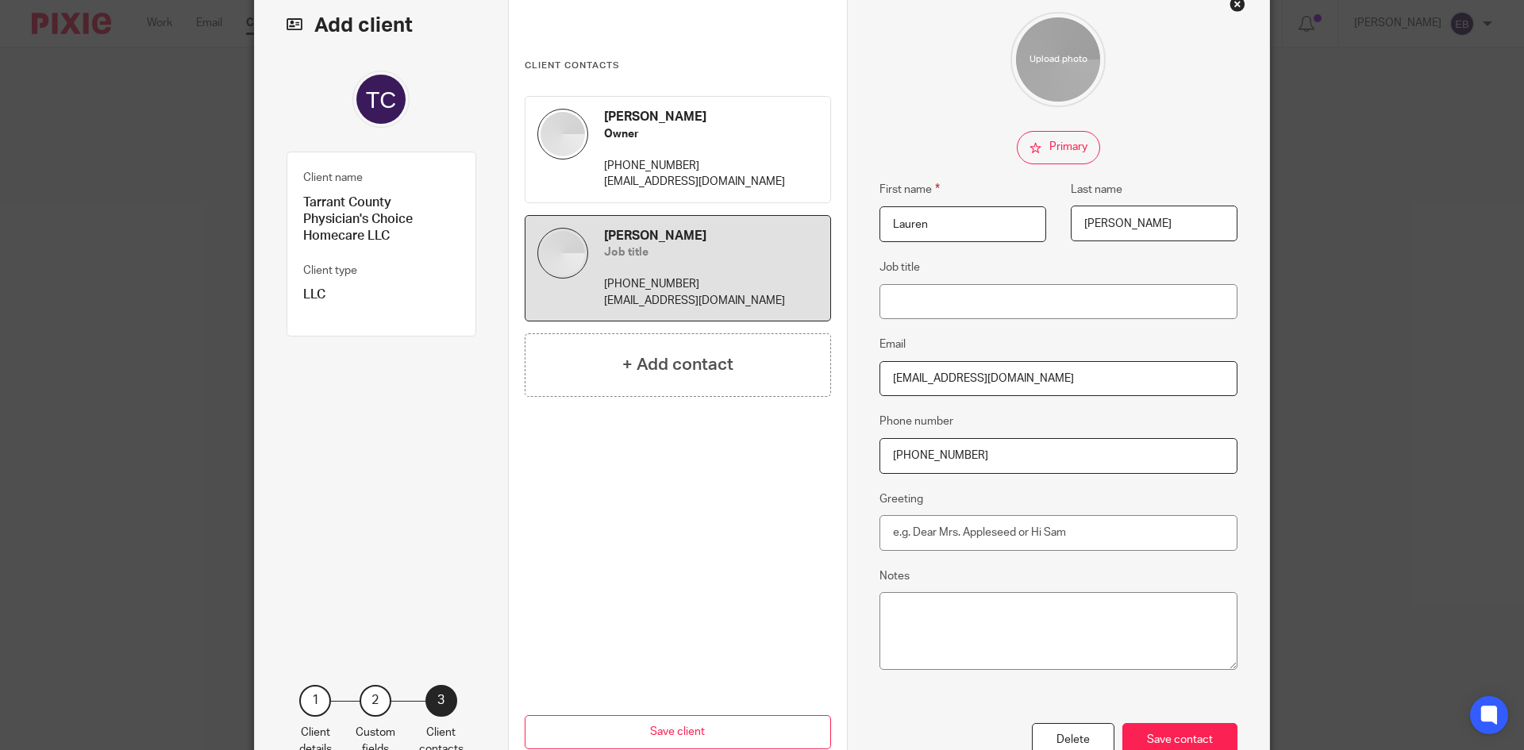
scroll to position [187, 0]
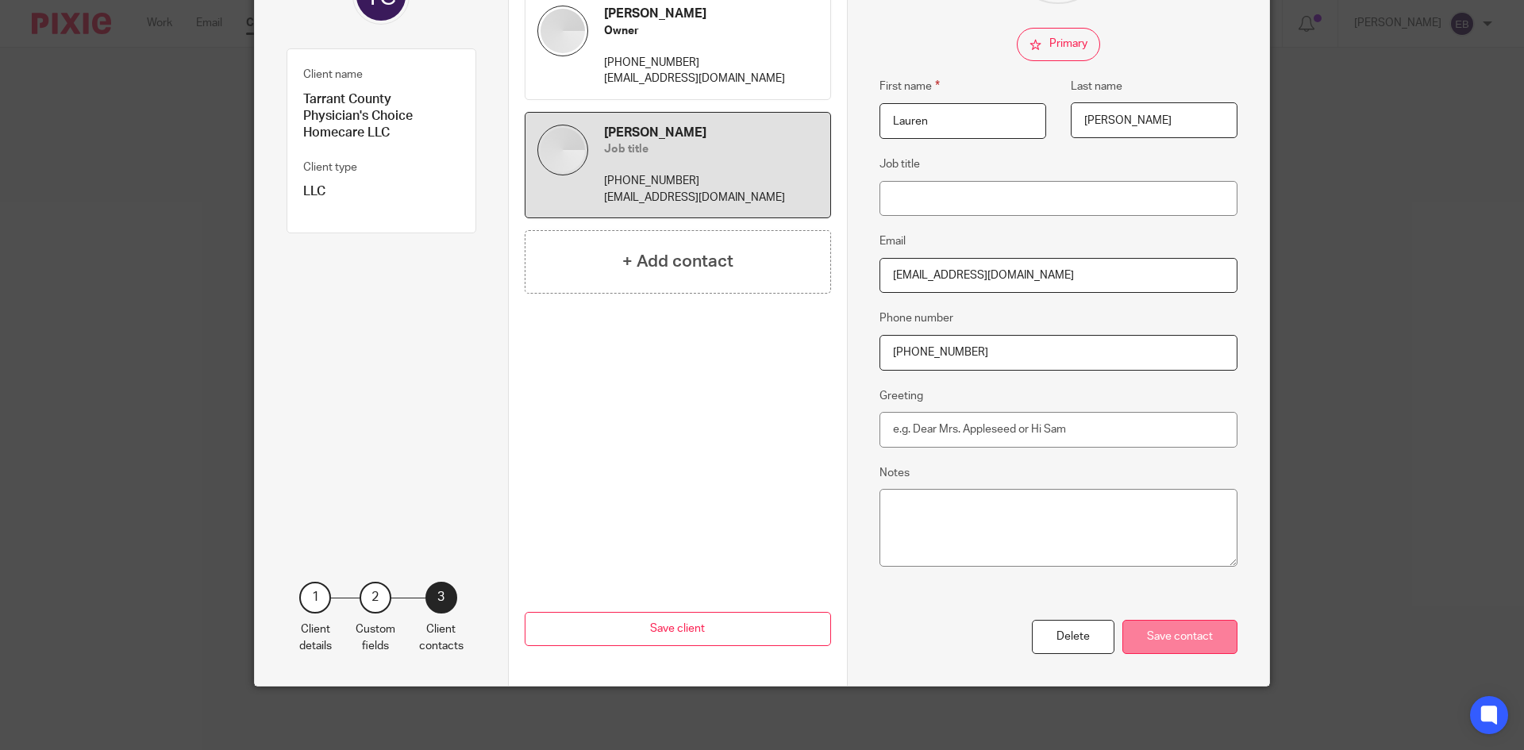
type input "972-977-7929"
click at [1174, 643] on div "Save contact" at bounding box center [1180, 637] width 115 height 34
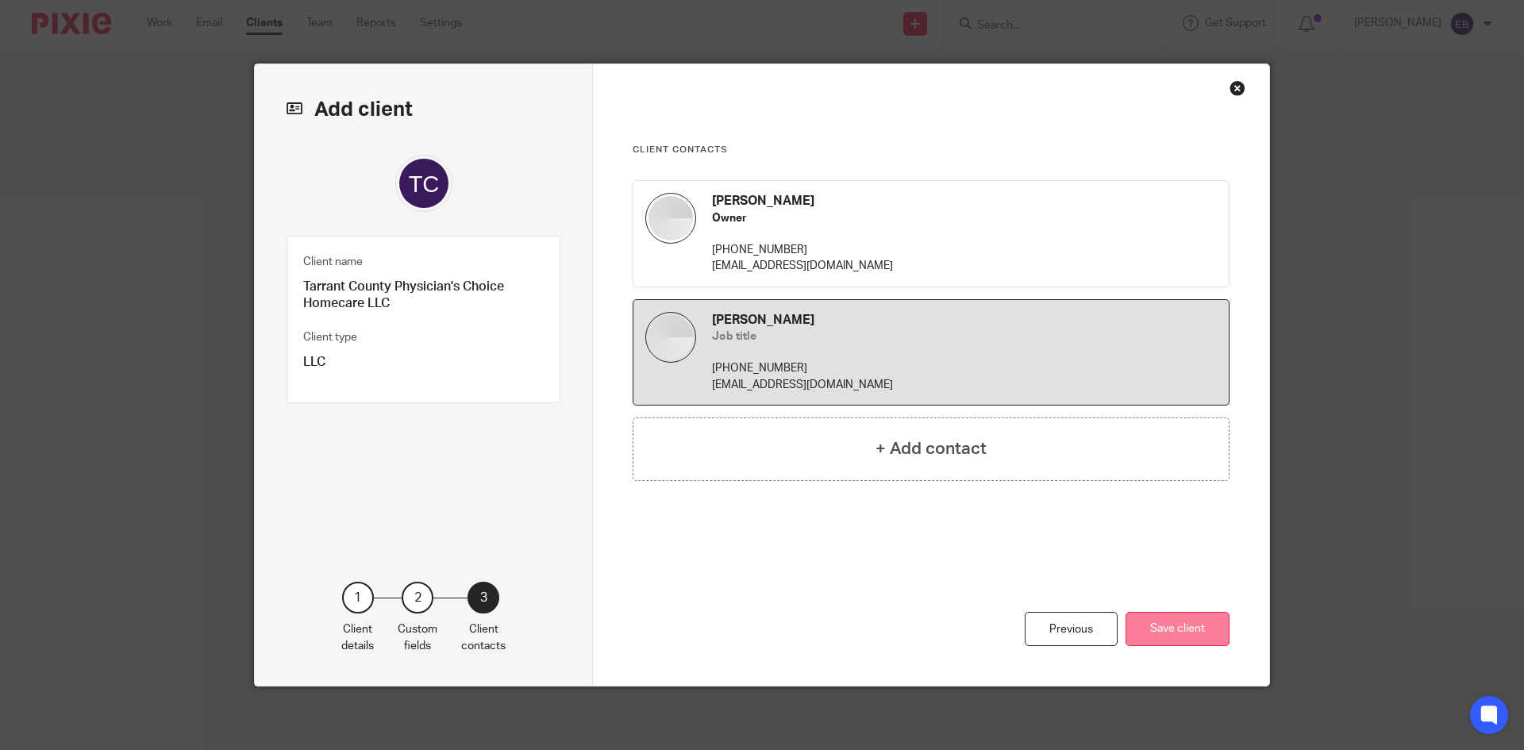
scroll to position [0, 0]
click at [937, 457] on h4 "+ Add contact" at bounding box center [931, 449] width 111 height 25
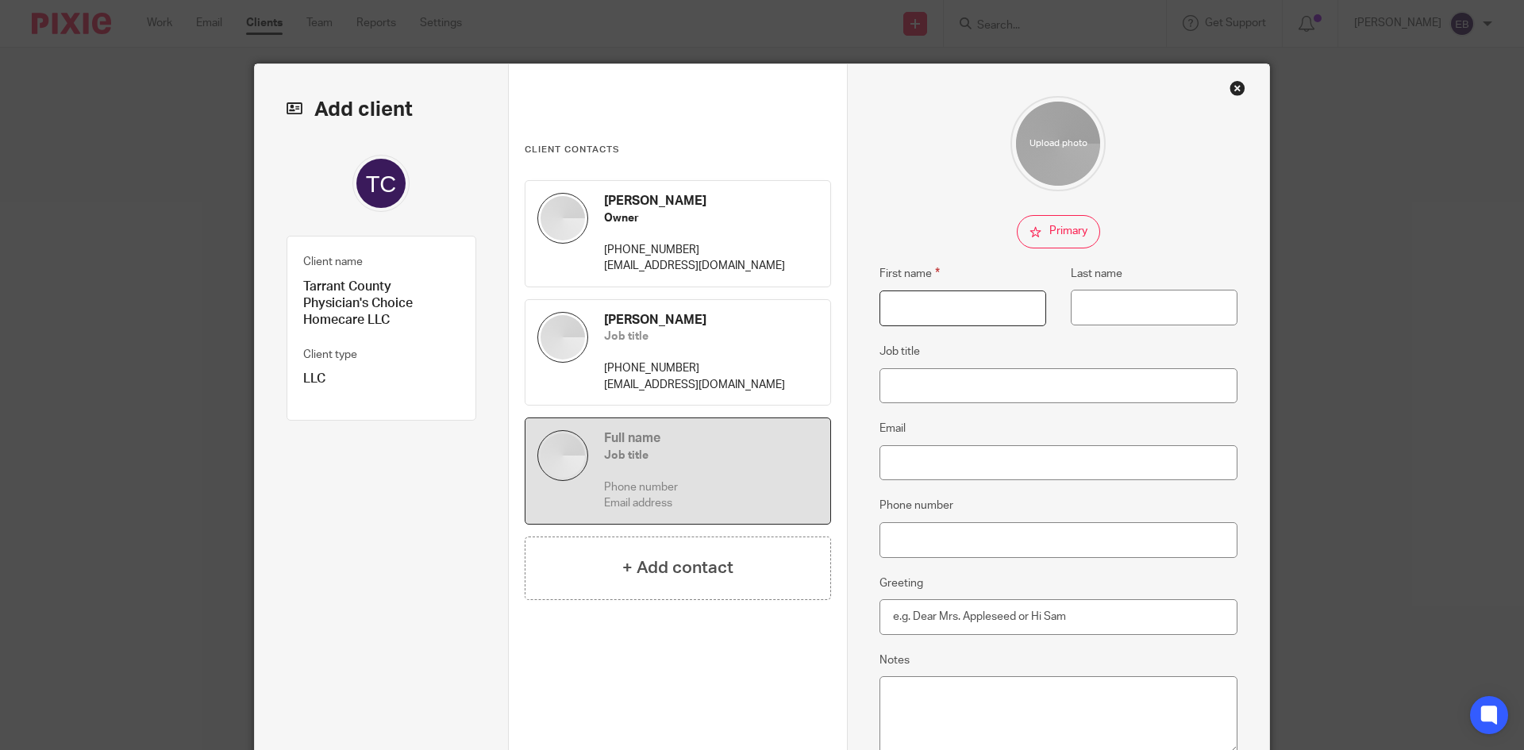
click at [930, 309] on input "First name" at bounding box center [963, 309] width 167 height 36
type input "Becky"
type input "Richardson"
click at [1024, 464] on input "Email" at bounding box center [1059, 463] width 359 height 36
paste input "becky@beyondfaithhospice.com"
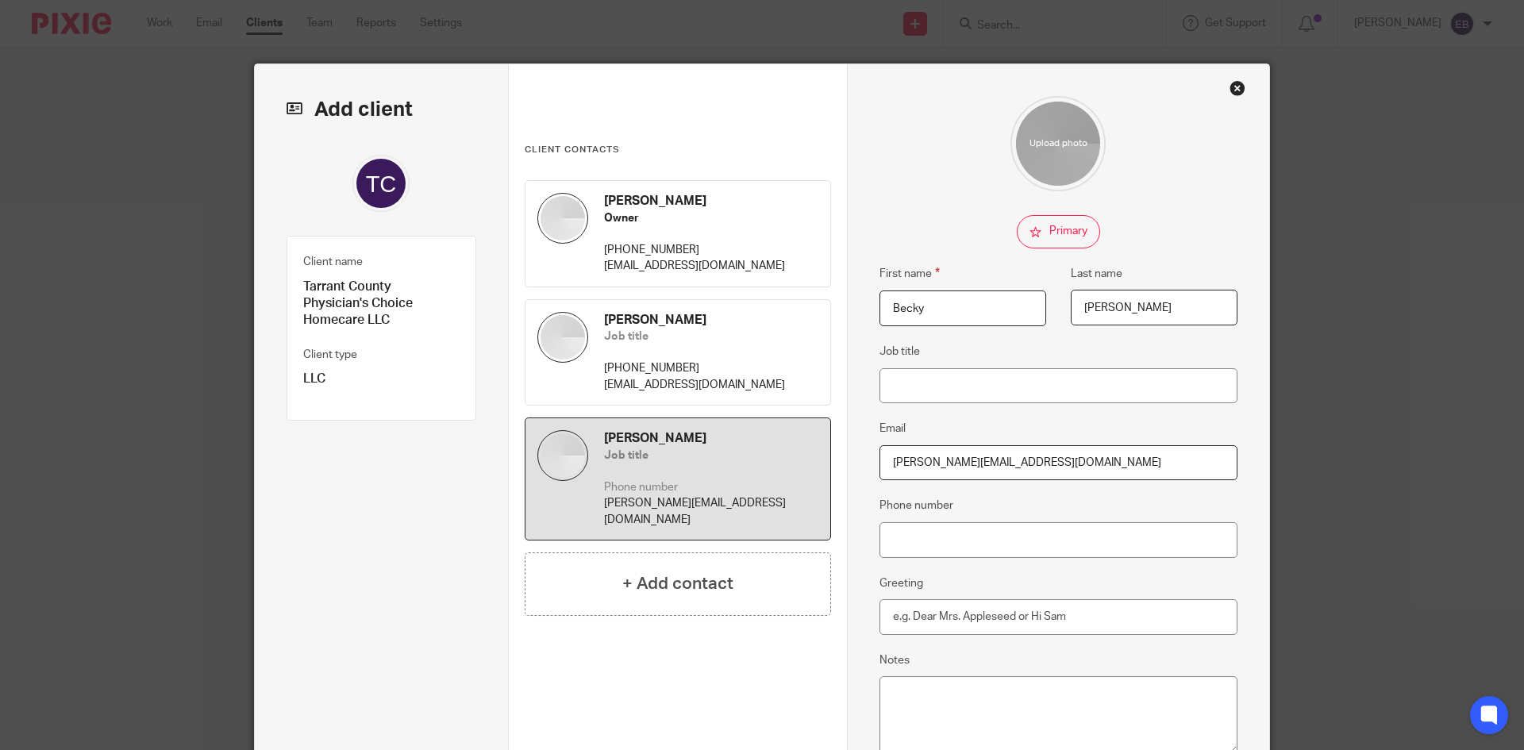
type input "becky@beyondfaithhospice.com"
click at [1031, 530] on input "Phone number" at bounding box center [1059, 540] width 359 height 36
paste input "940-521-9915"
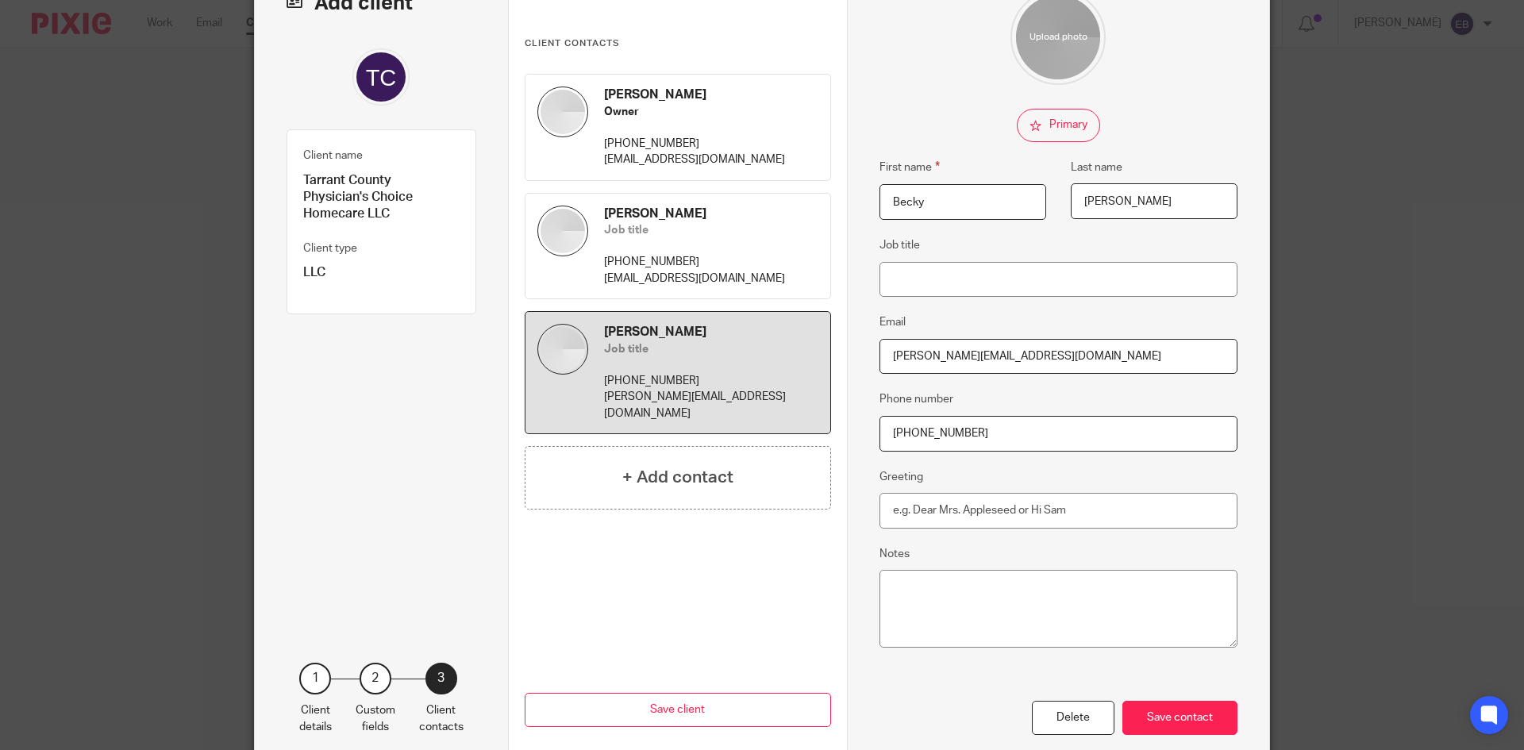
scroll to position [187, 0]
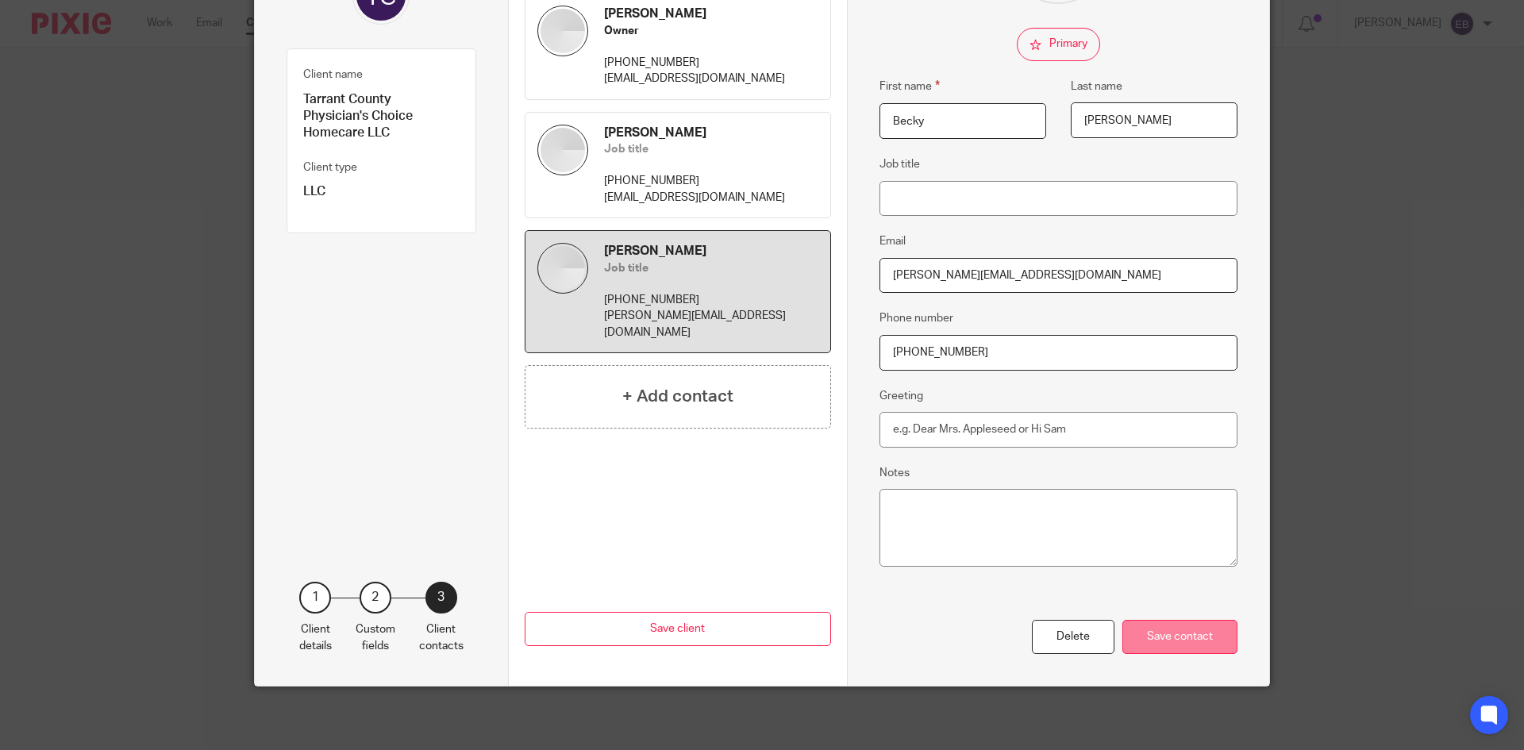
type input "940-521-9915"
click at [1166, 641] on div "Save contact" at bounding box center [1180, 637] width 115 height 34
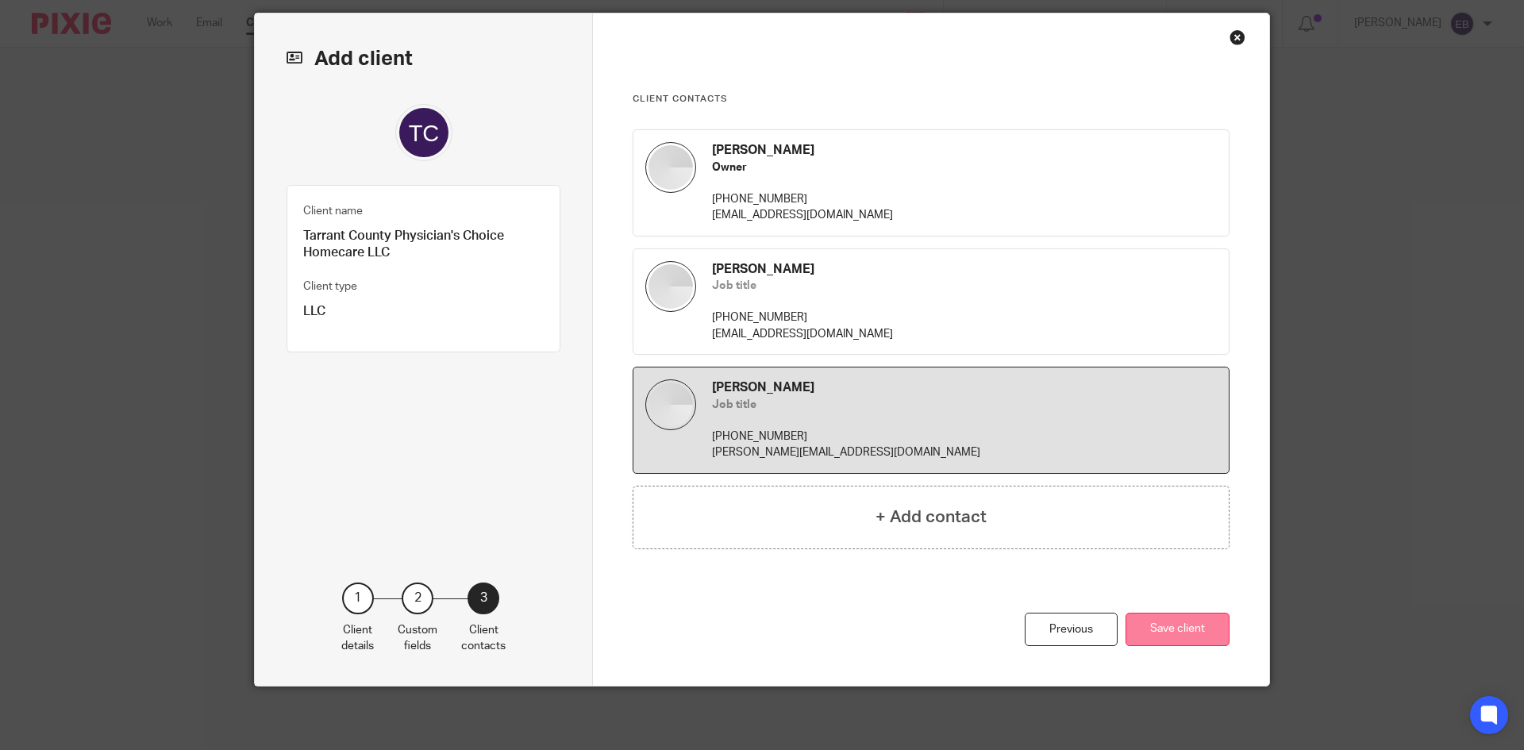
scroll to position [51, 0]
drag, startPoint x: 1188, startPoint y: 635, endPoint x: 1184, endPoint y: 628, distance: 8.6
click at [1188, 634] on button "Save client" at bounding box center [1178, 630] width 104 height 34
